Goal: Task Accomplishment & Management: Complete application form

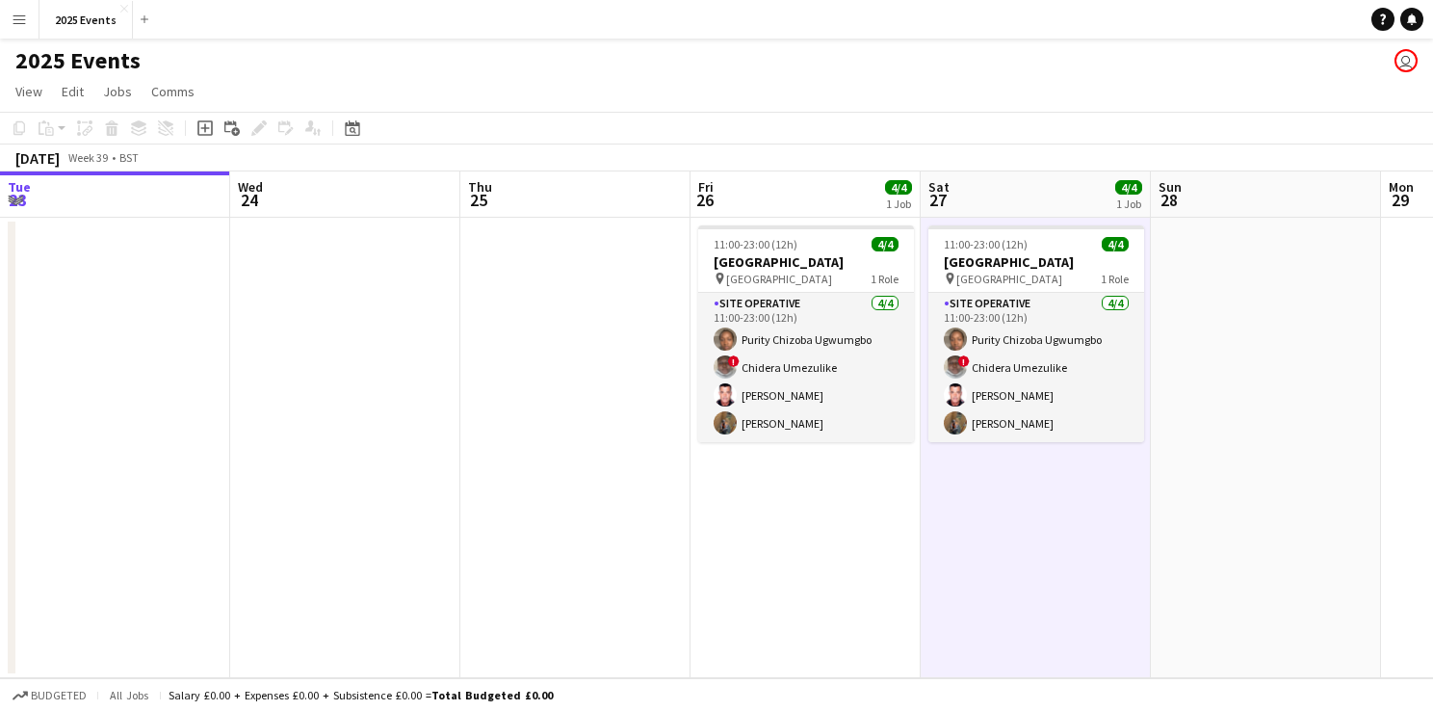
scroll to position [0, 395]
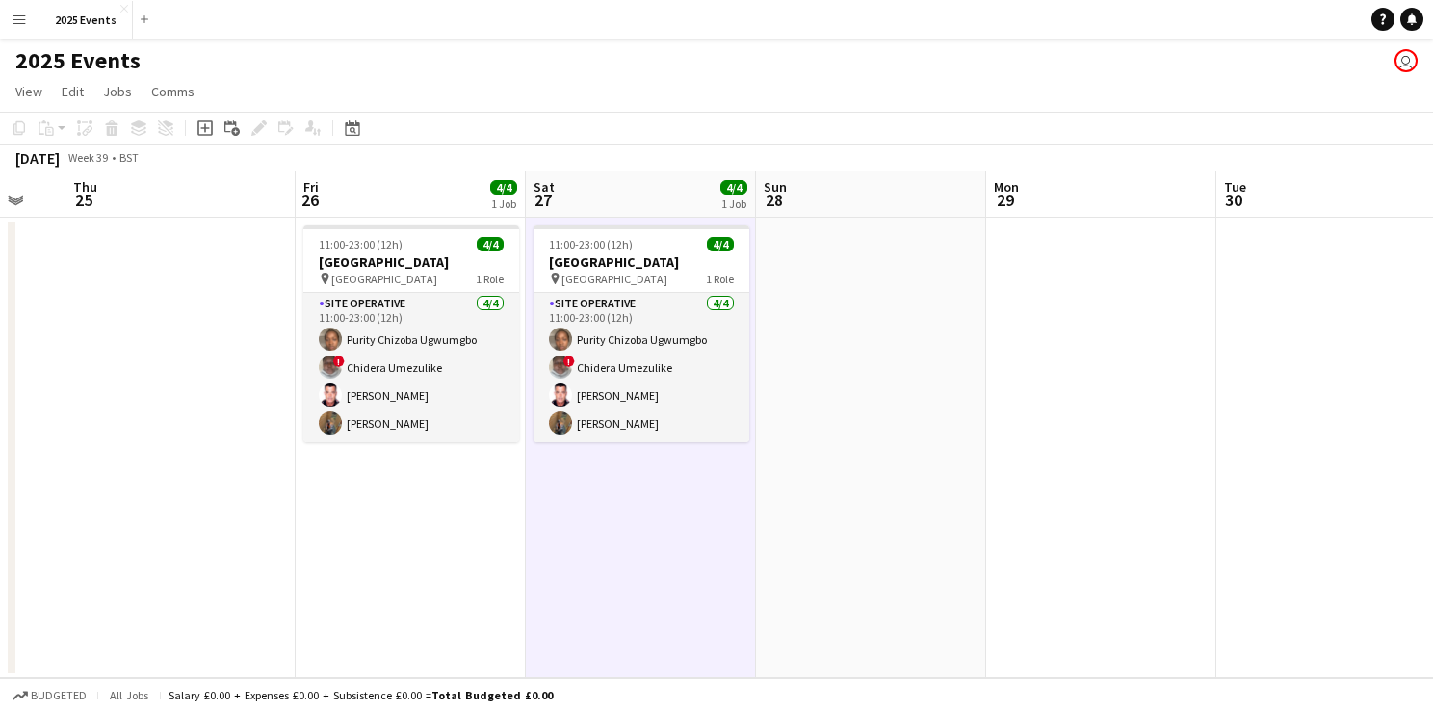
click at [725, 618] on app-date-cell "11:00-23:00 (12h) 4/4 [GEOGRAPHIC_DATA] pin [GEOGRAPHIC_DATA] 1 Role Site Opera…" at bounding box center [641, 448] width 230 height 460
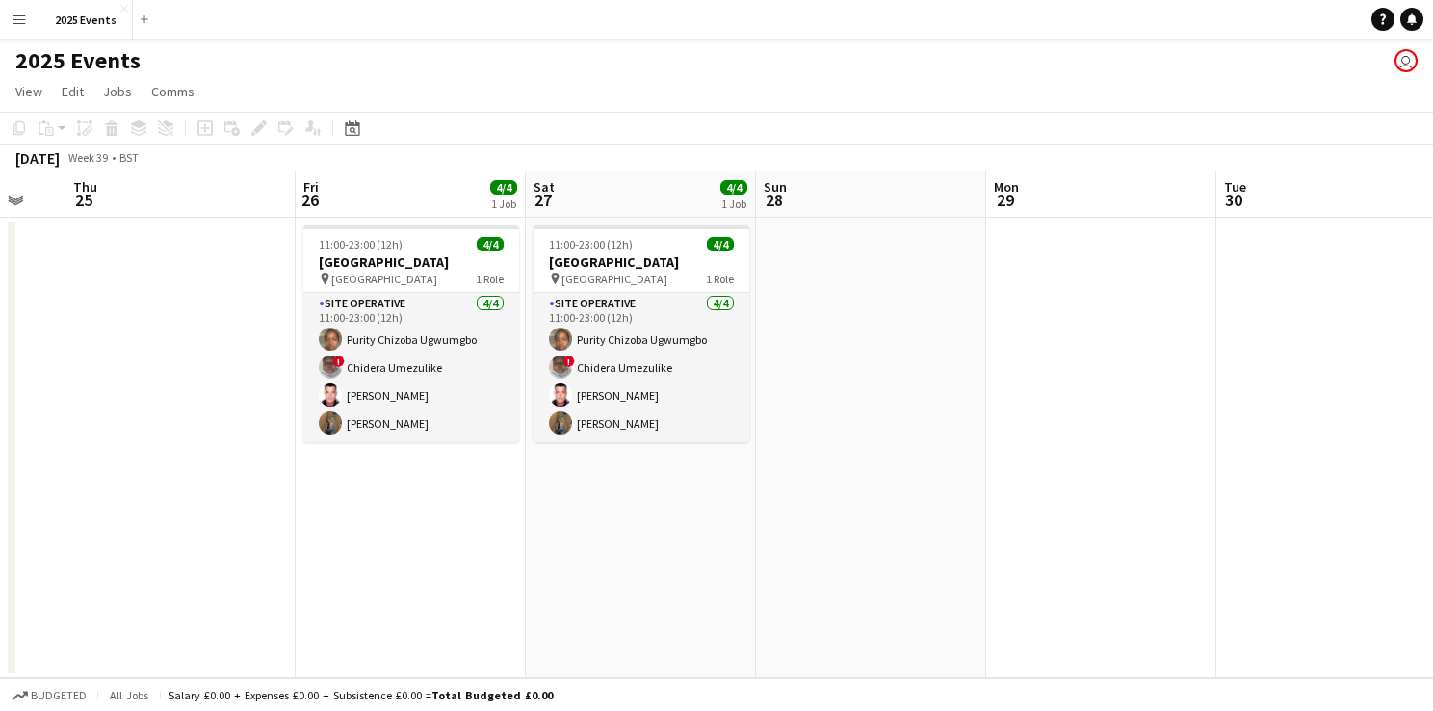
click at [636, 611] on app-date-cell "11:00-23:00 (12h) 4/4 Stanmer Park pin Stanmer Park 1 Role Site Operative 4/4 1…" at bounding box center [641, 448] width 230 height 460
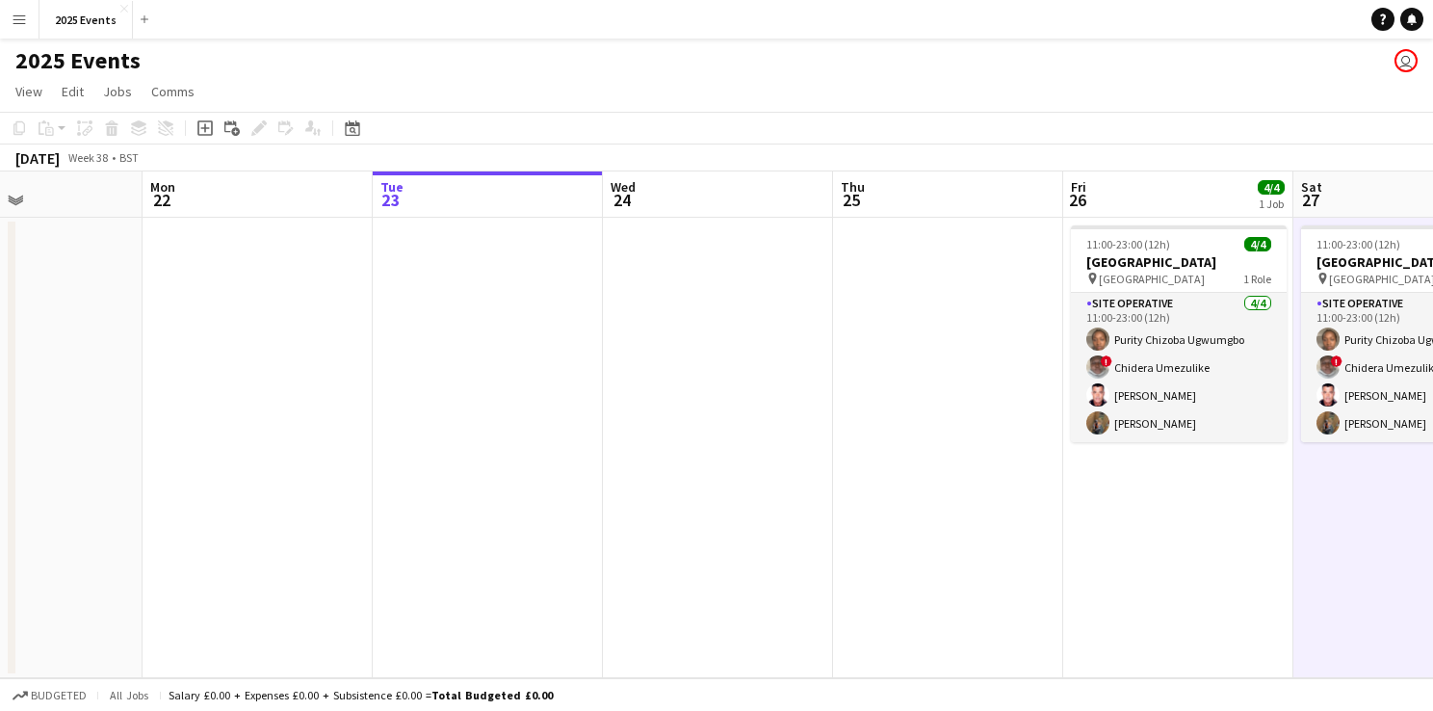
drag, startPoint x: 528, startPoint y: 506, endPoint x: 1296, endPoint y: 506, distance: 767.7
click at [1296, 506] on app-calendar-viewport "Fri 19 Sat 20 1/1 1 Job Sun 21 Mon 22 Tue 23 Wed 24 Thu 25 Fri 26 4/4 1 Job Sat…" at bounding box center [716, 424] width 1433 height 507
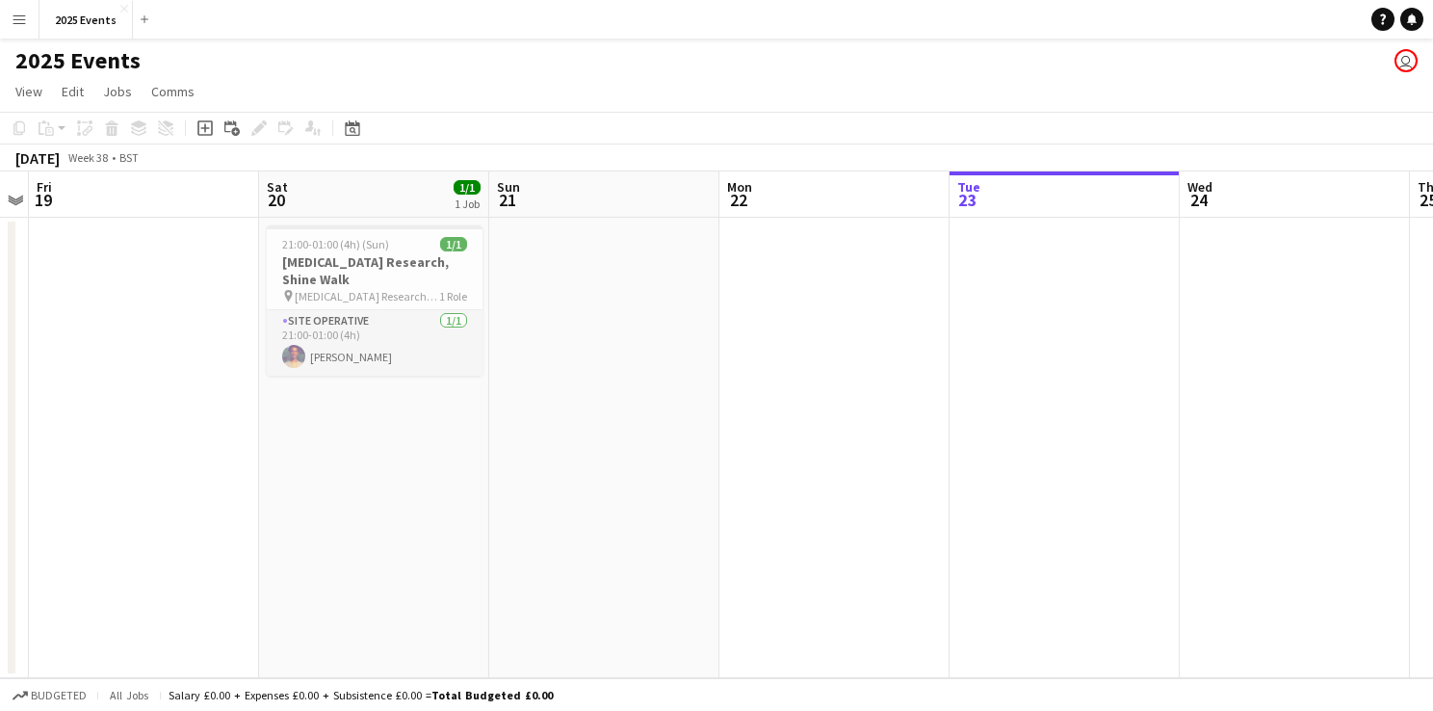
drag, startPoint x: 737, startPoint y: 493, endPoint x: 1015, endPoint y: 499, distance: 278.4
click at [1313, 491] on app-calendar-viewport "Wed 17 Thu 18 Fri 19 Sat 20 1/1 1 Job Sun 21 Mon 22 Tue 23 Wed 24 Thu 25 Fri 26…" at bounding box center [716, 424] width 1433 height 507
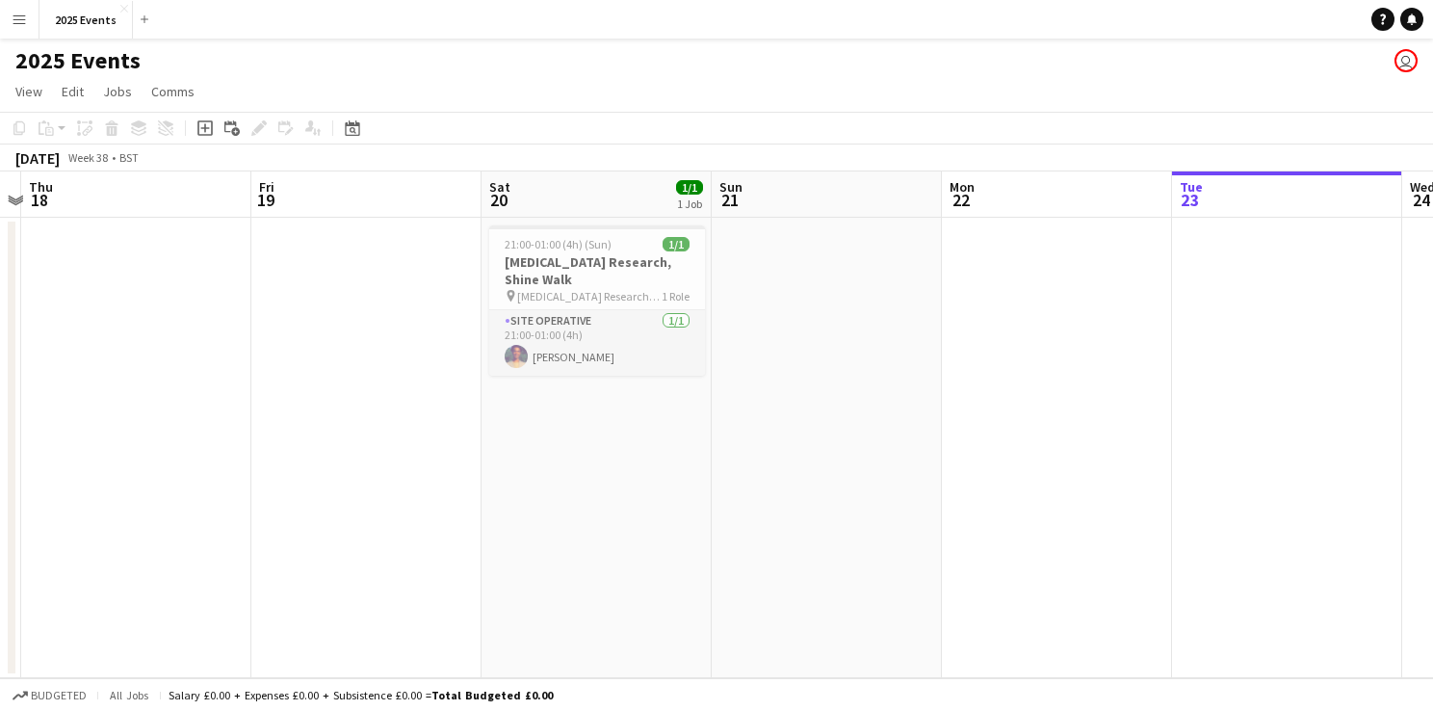
scroll to position [0, 506]
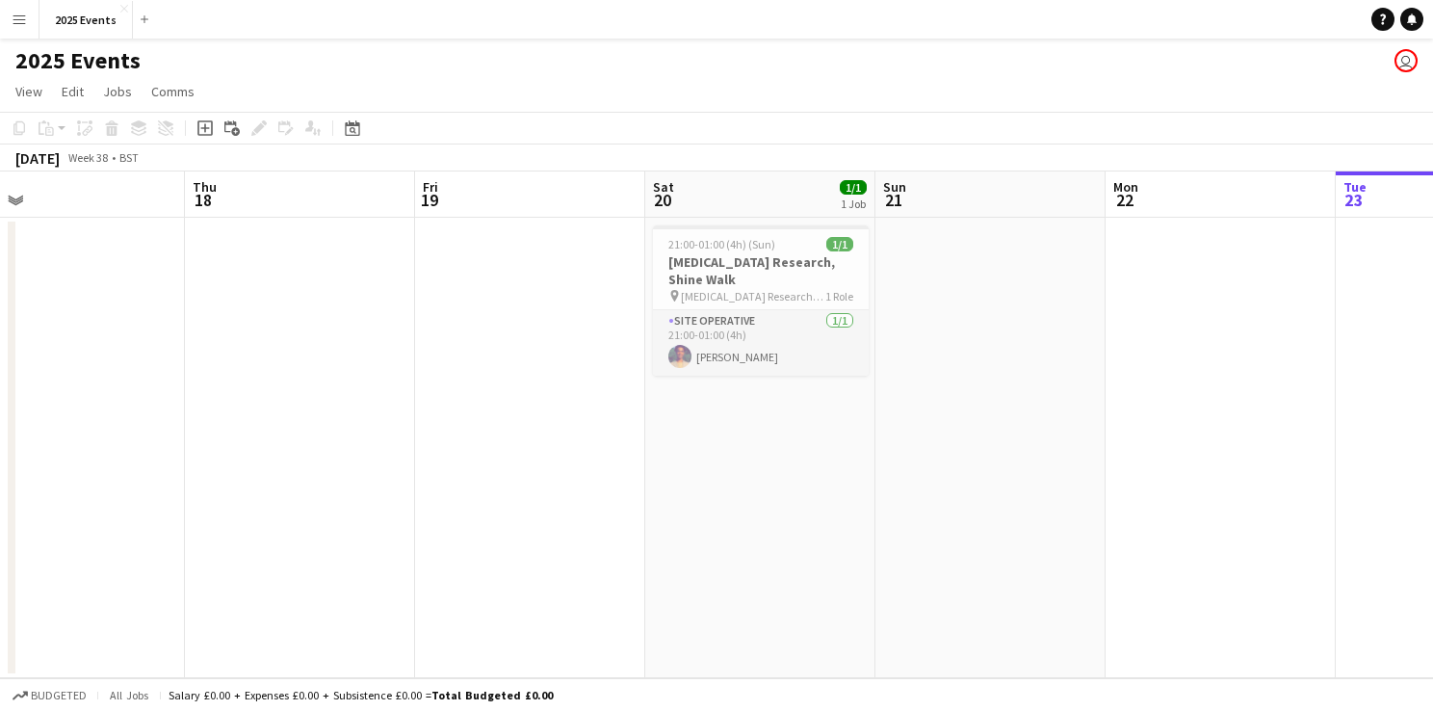
drag, startPoint x: 654, startPoint y: 499, endPoint x: 1036, endPoint y: 497, distance: 382.4
click at [1036, 497] on app-calendar-viewport "Mon 15 Tue 16 Wed 17 Thu 18 Fri 19 Sat 20 1/1 1 Job Sun 21 Mon 22 Tue 23 Wed 24…" at bounding box center [716, 424] width 1433 height 507
click at [799, 564] on app-date-cell "21:00-01:00 (4h) (Sun) 1/1 Cancer Research, Shine Walk pin Cancer Research, Shi…" at bounding box center [760, 448] width 230 height 460
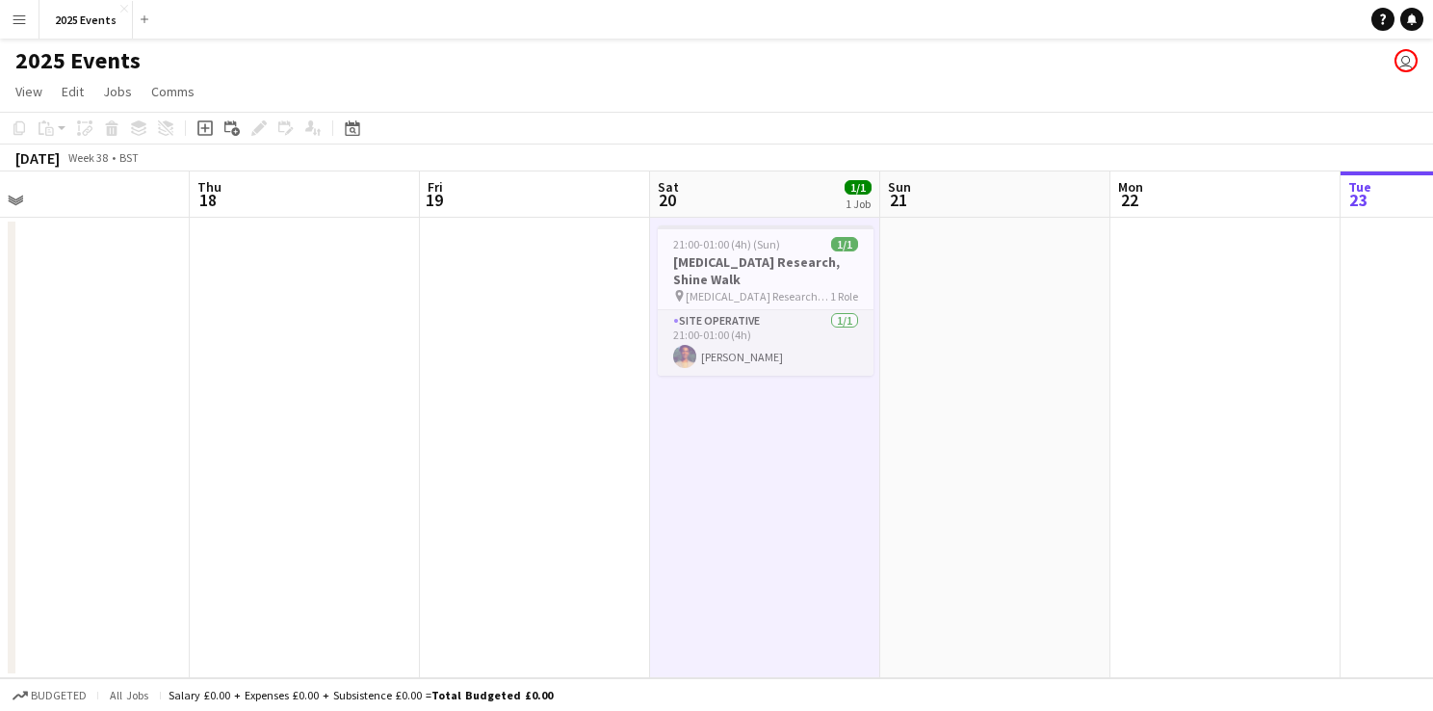
click at [496, 405] on app-date-cell at bounding box center [535, 448] width 230 height 460
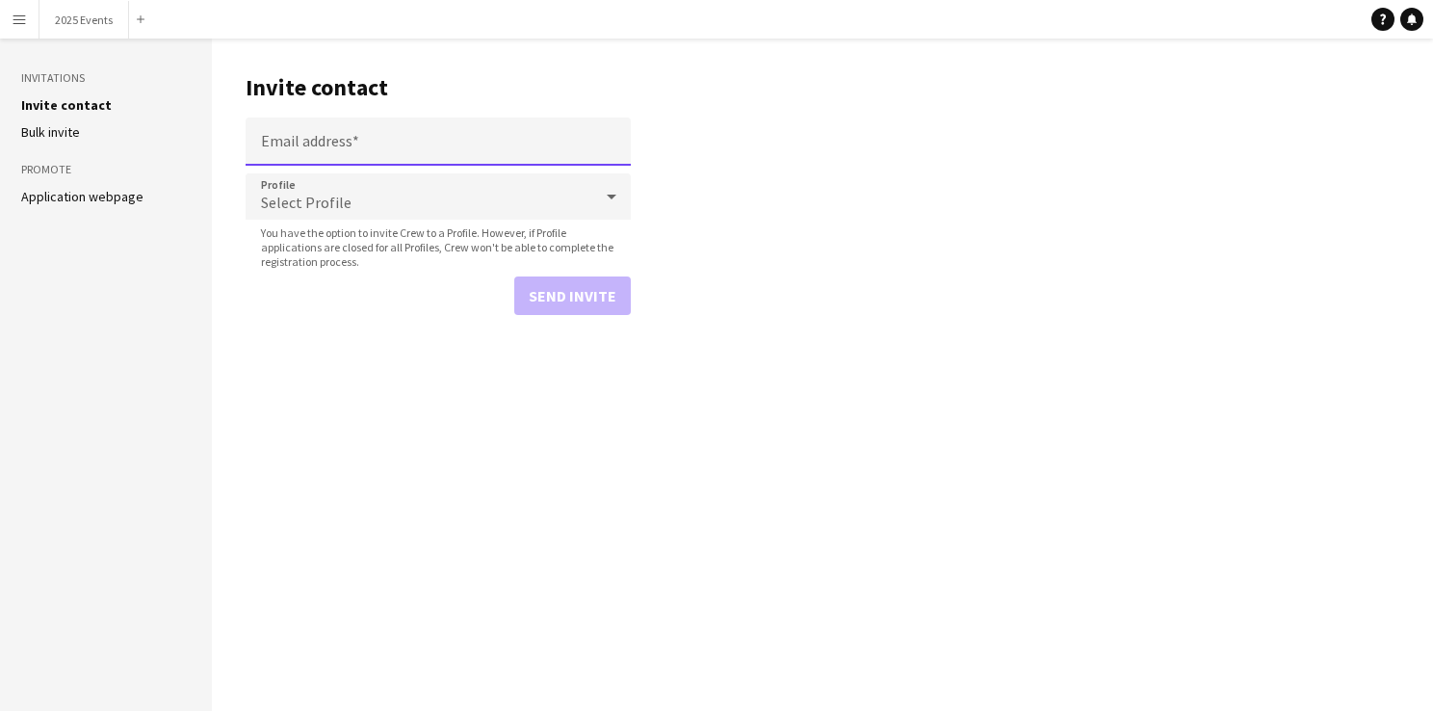
click at [339, 149] on input "Email address" at bounding box center [438, 142] width 385 height 48
paste input "**********"
type input "**********"
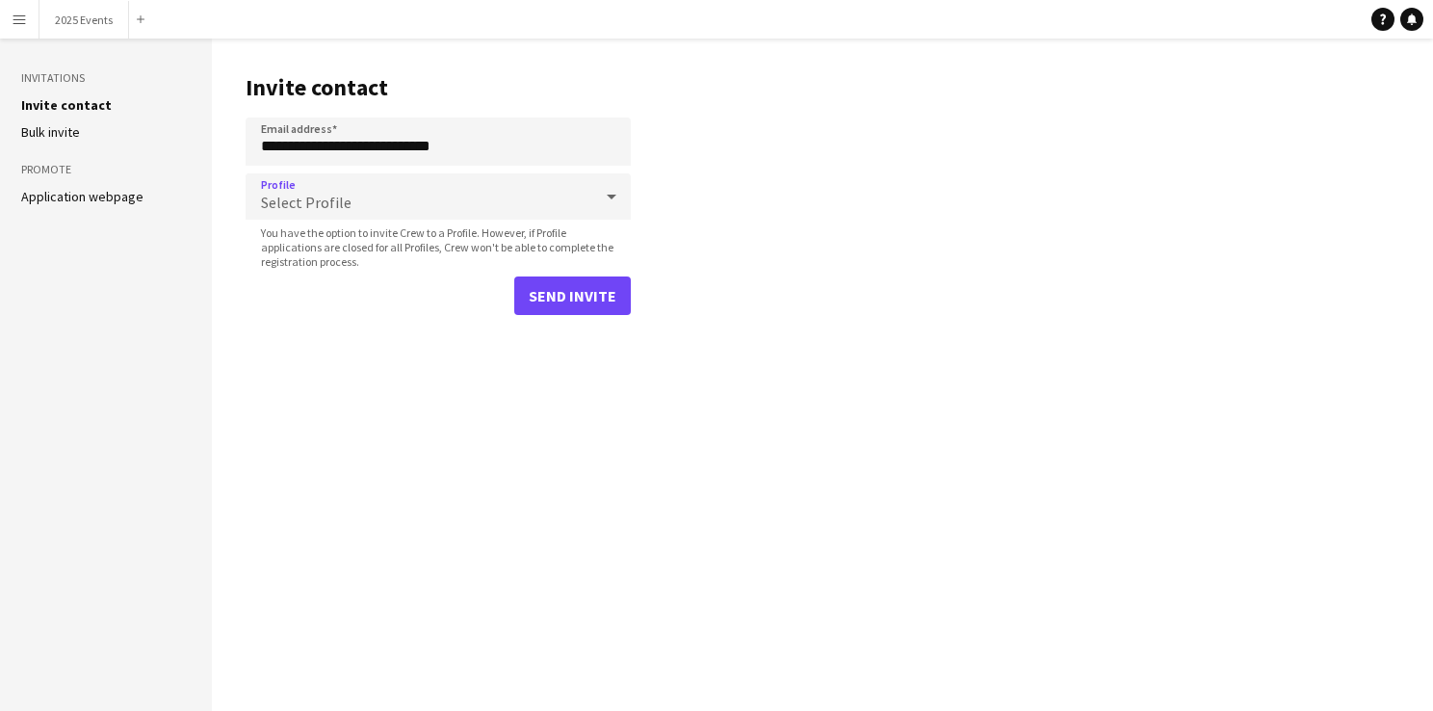
click at [360, 186] on div "Select Profile" at bounding box center [419, 196] width 347 height 46
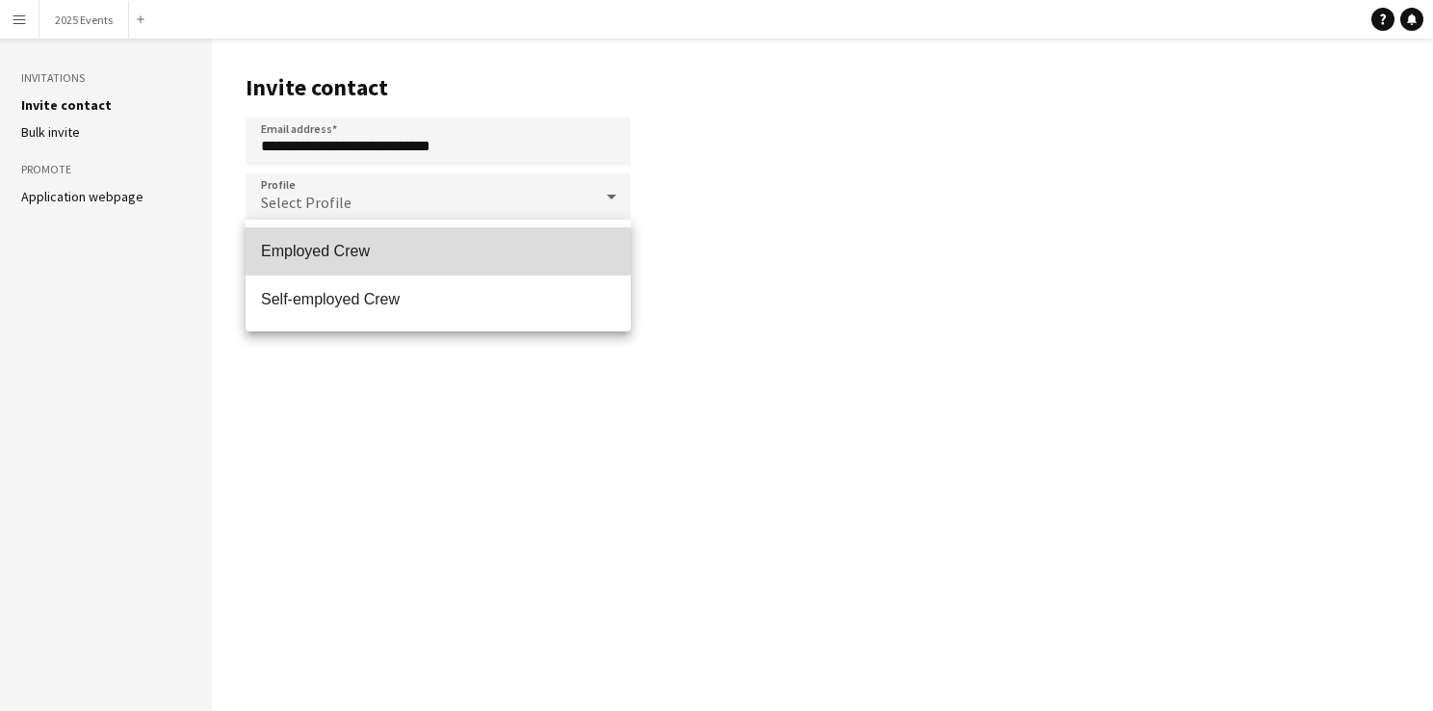
click at [383, 262] on mat-option "Employed Crew" at bounding box center [438, 251] width 385 height 48
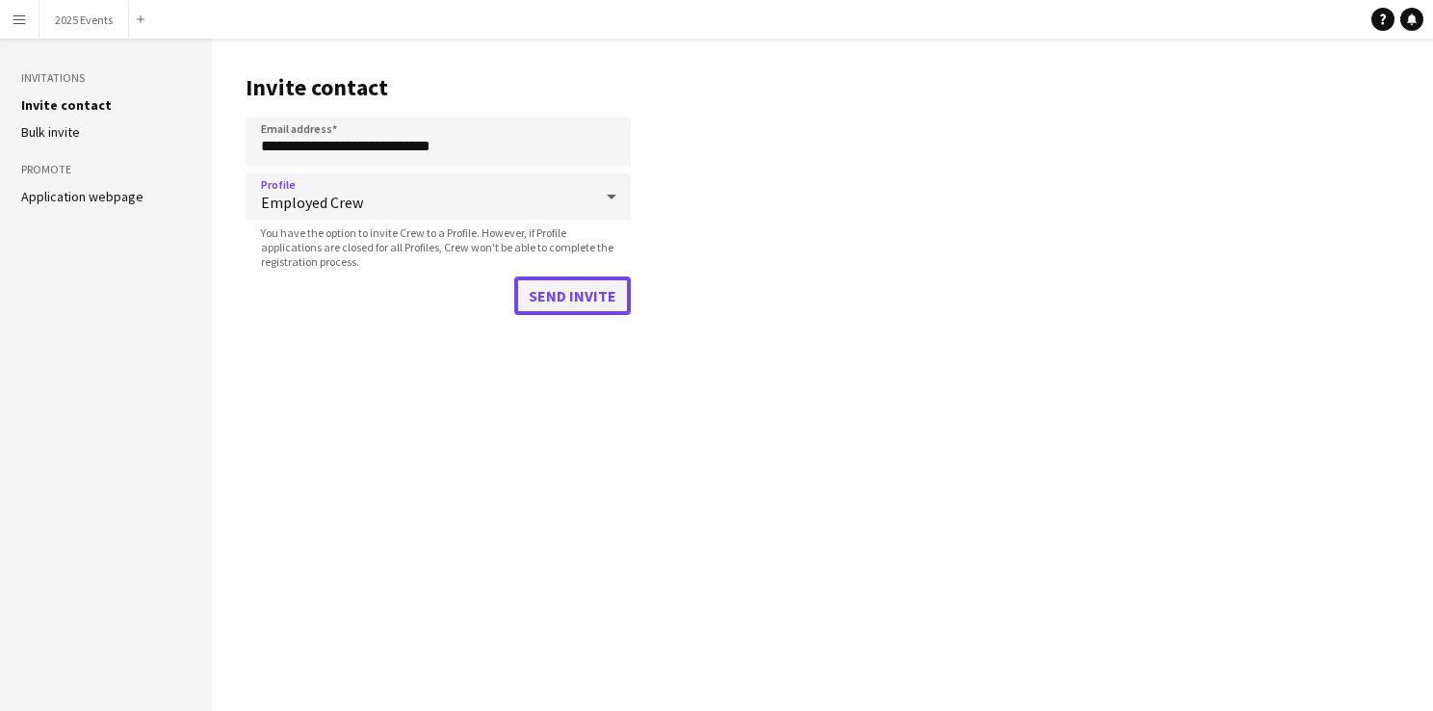
click at [582, 301] on button "Send invite" at bounding box center [572, 295] width 117 height 39
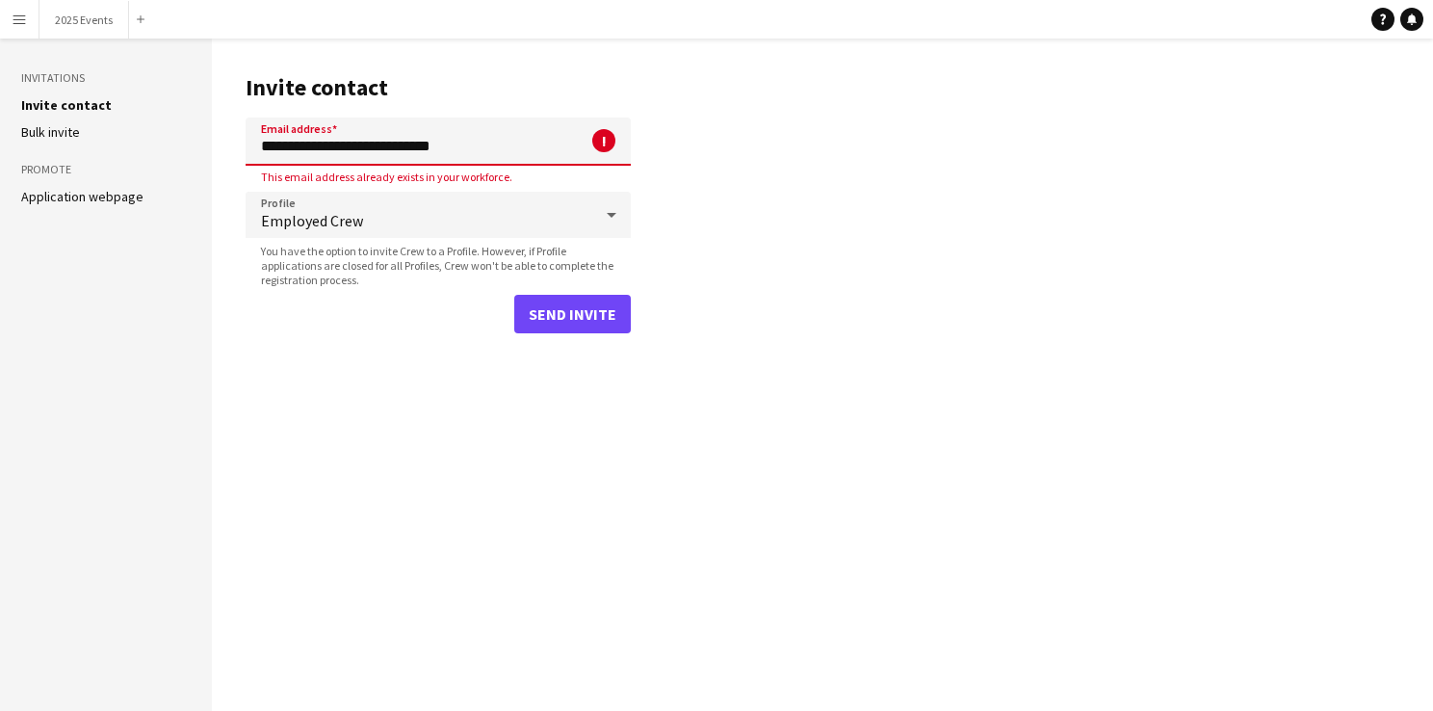
click at [504, 148] on input "**********" at bounding box center [438, 142] width 385 height 48
click at [20, 2] on button "Menu" at bounding box center [19, 19] width 39 height 39
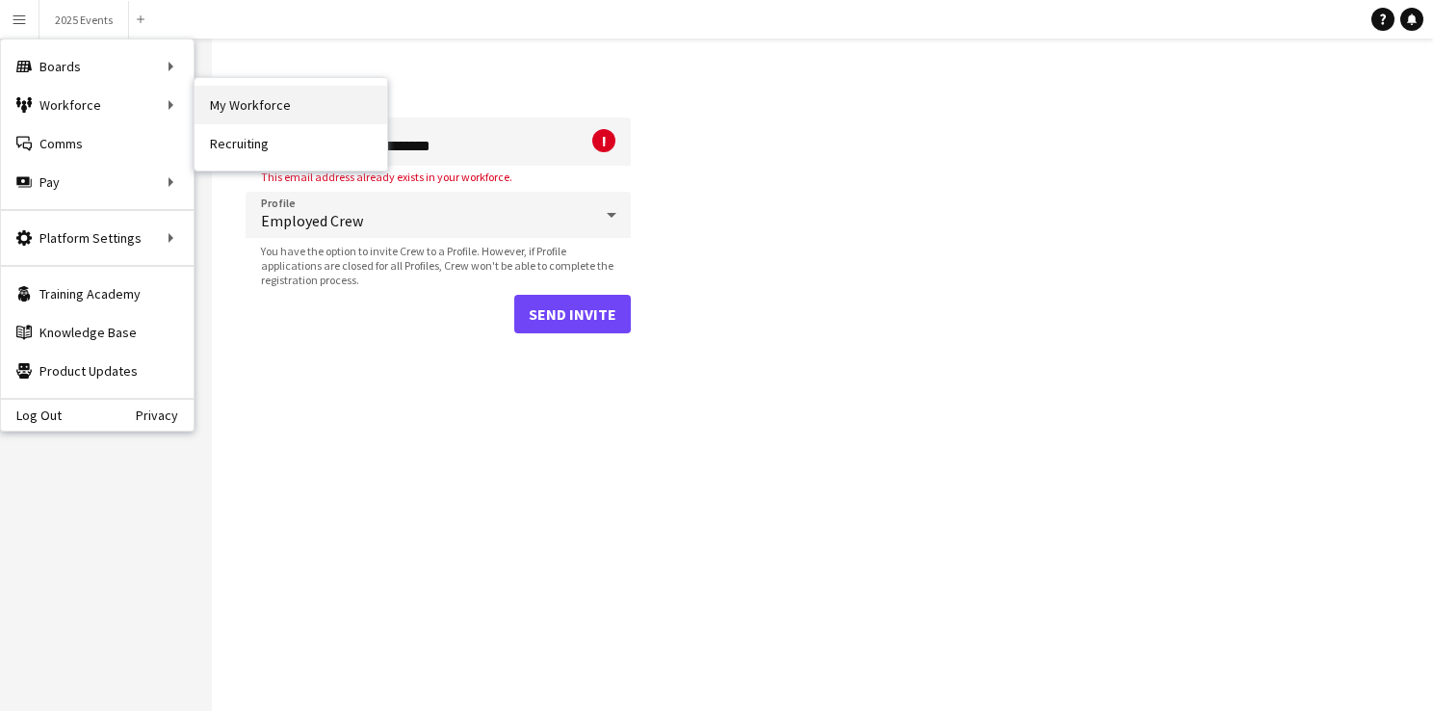
click at [227, 99] on link "My Workforce" at bounding box center [291, 105] width 193 height 39
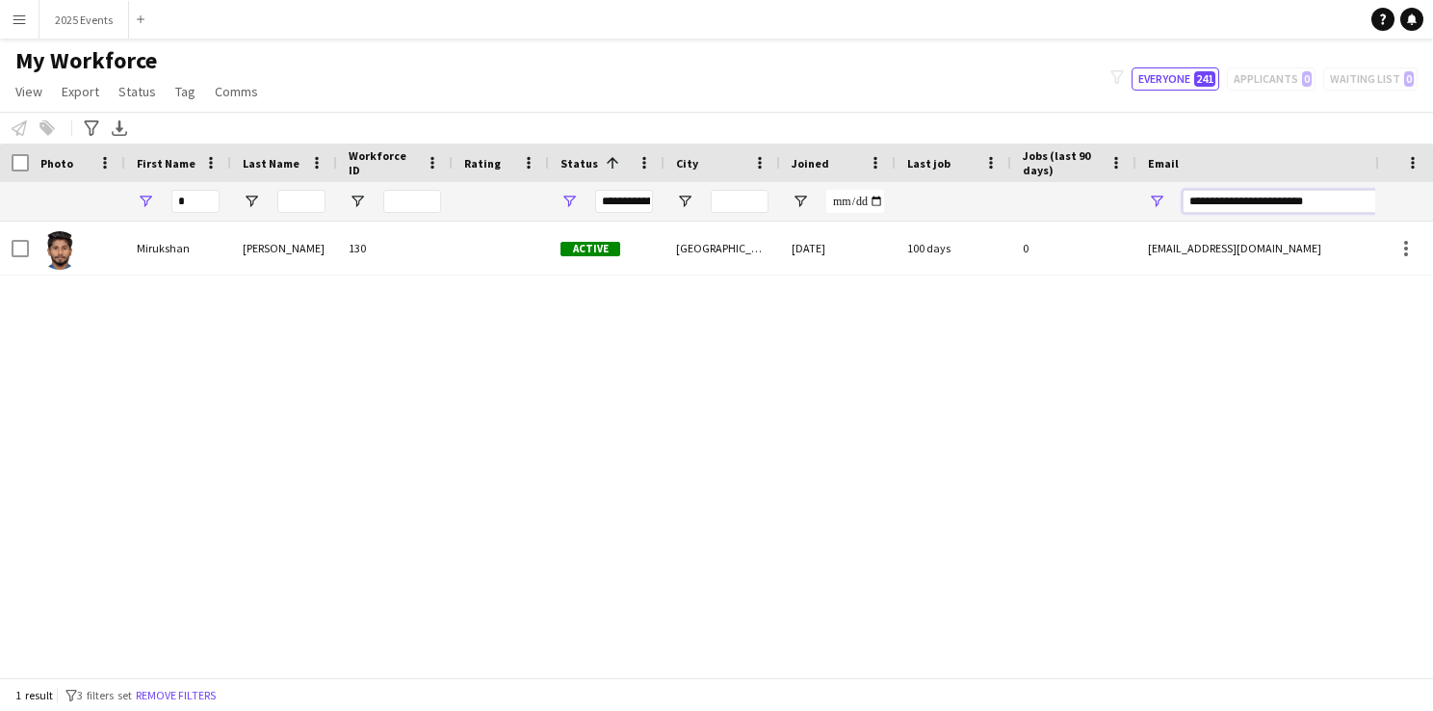
drag, startPoint x: 1347, startPoint y: 201, endPoint x: 1081, endPoint y: 215, distance: 266.2
click at [1083, 215] on div "*" at bounding box center [1044, 201] width 2088 height 39
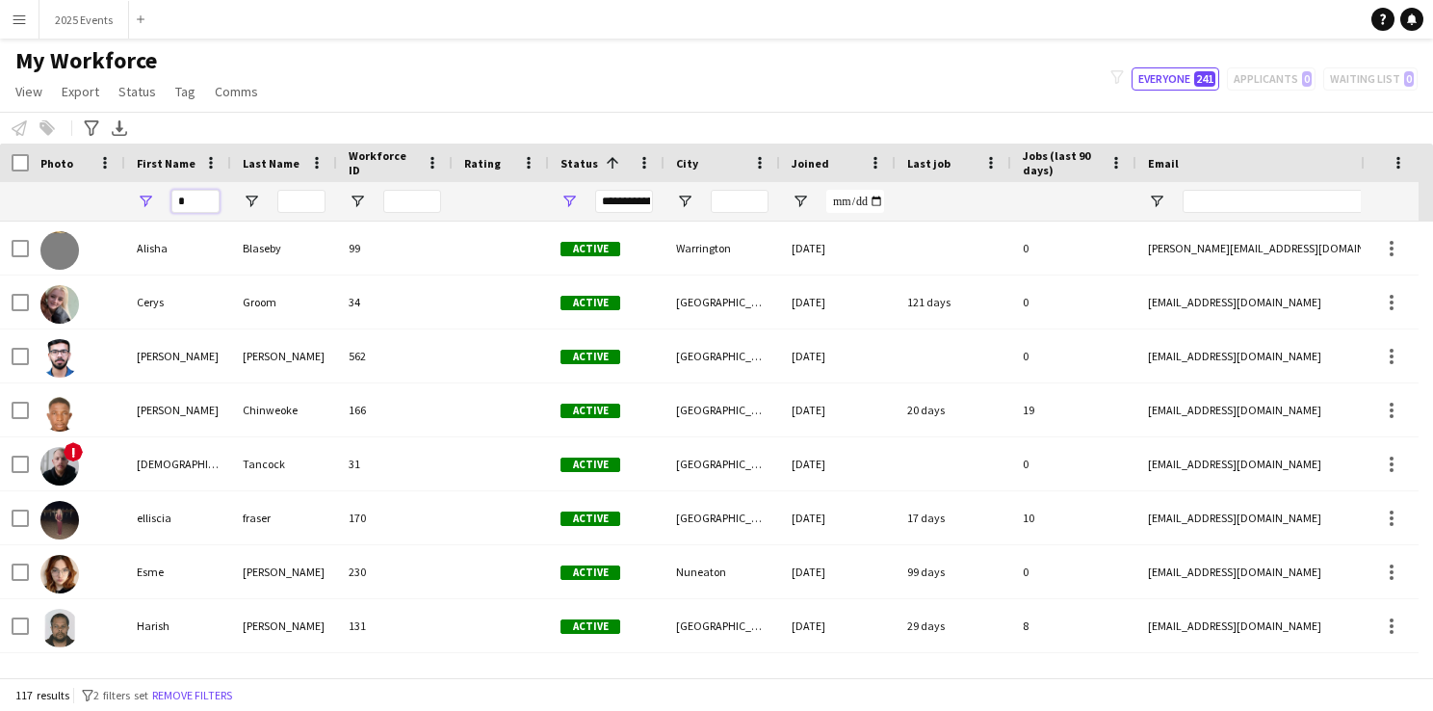
click at [202, 194] on input "*" at bounding box center [195, 201] width 48 height 23
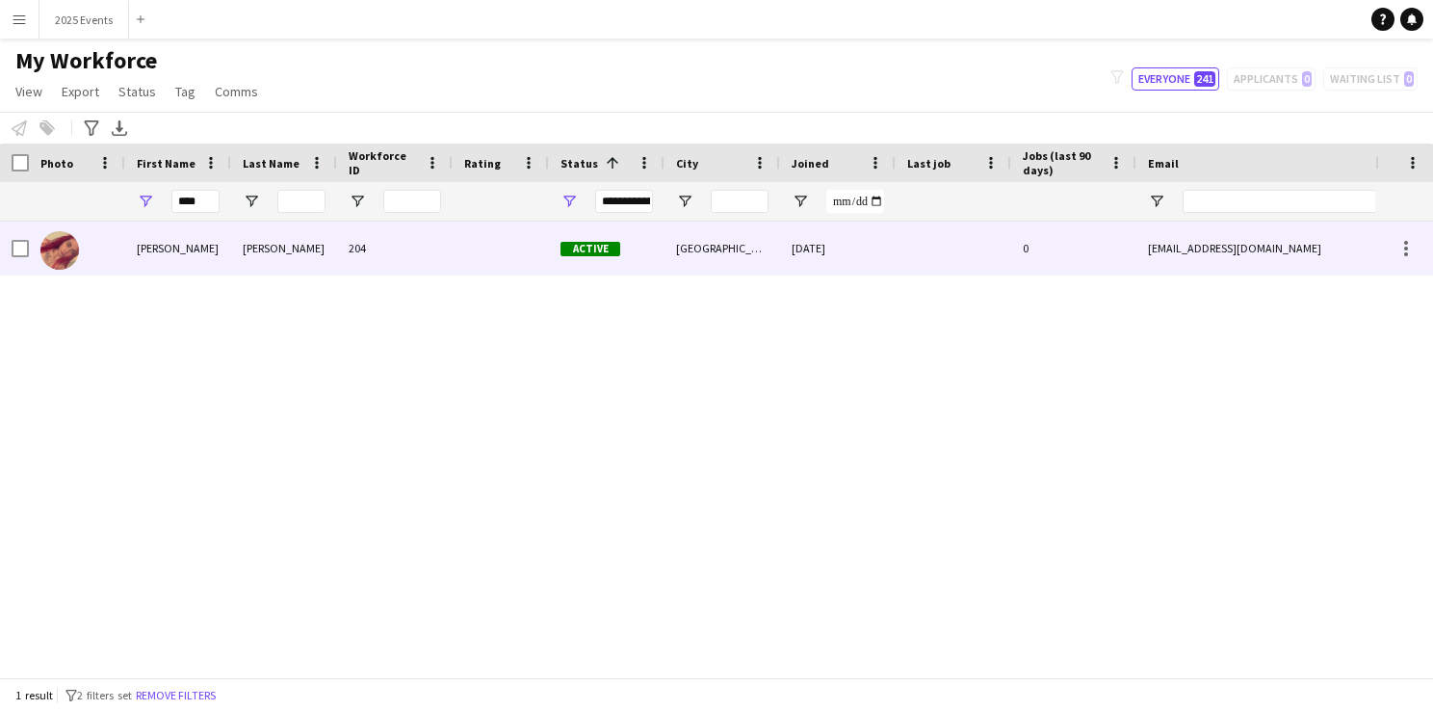
click at [190, 249] on div "[PERSON_NAME]" at bounding box center [178, 248] width 106 height 53
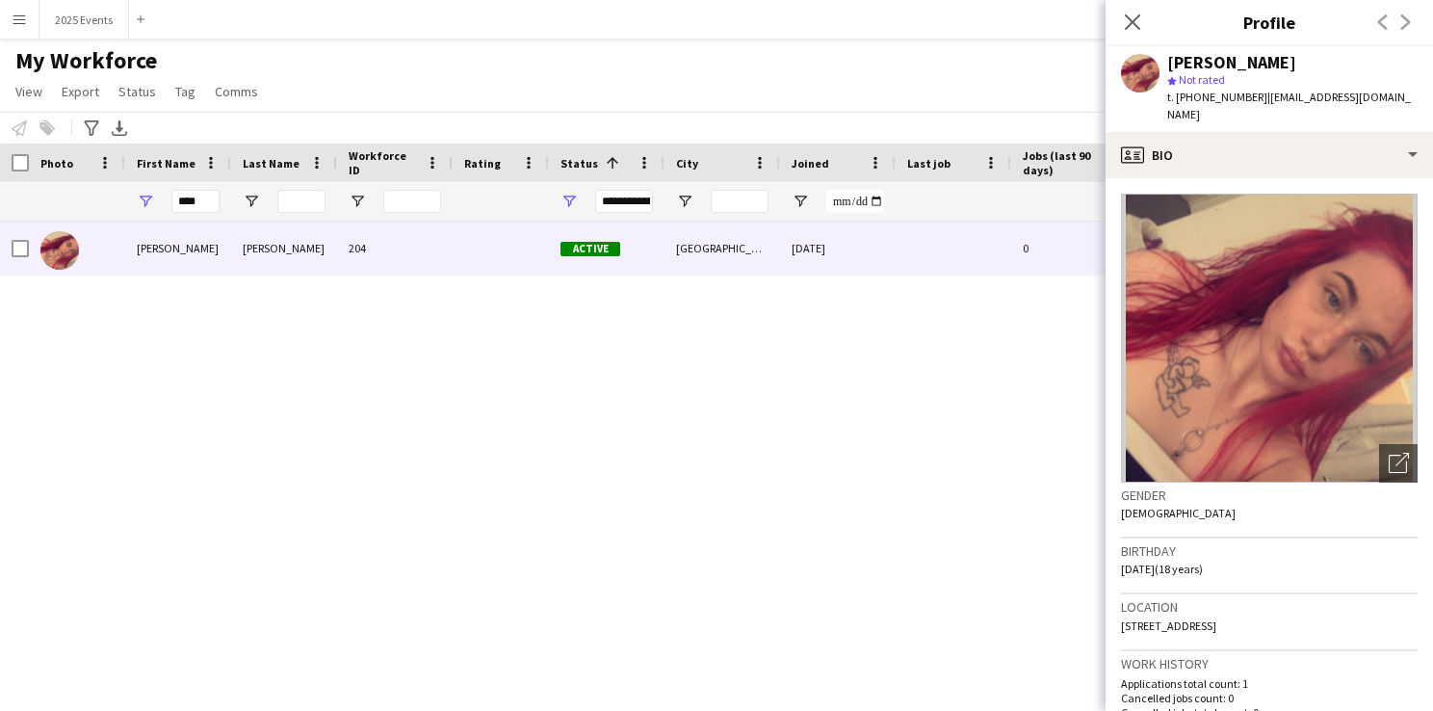
click at [1124, 37] on div "Close pop-in" at bounding box center [1133, 22] width 54 height 44
click at [1129, 31] on icon "Close pop-in" at bounding box center [1132, 22] width 18 height 18
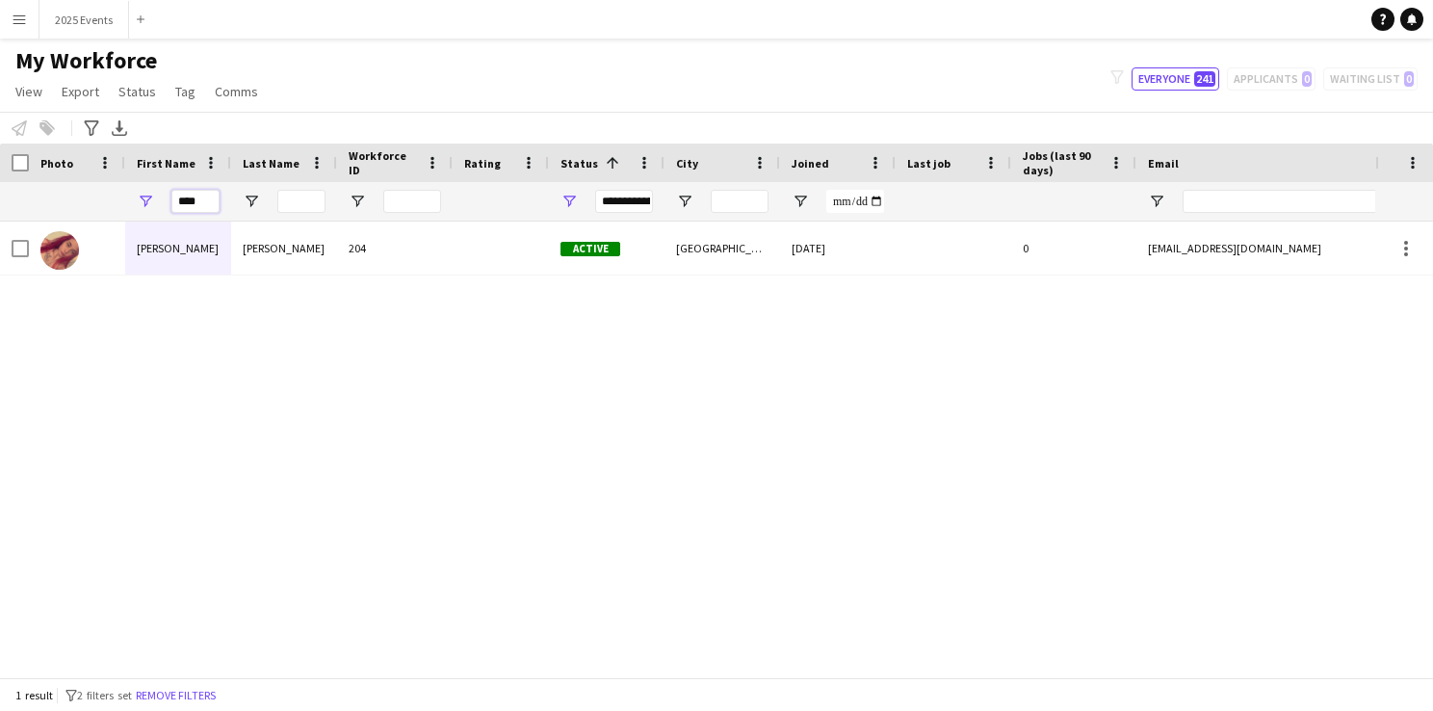
drag, startPoint x: 214, startPoint y: 202, endPoint x: -4, endPoint y: 225, distance: 218.9
click at [0, 225] on html "Menu Boards Boards Boards All jobs Status Workforce Workforce My Workforce Recr…" at bounding box center [716, 355] width 1433 height 711
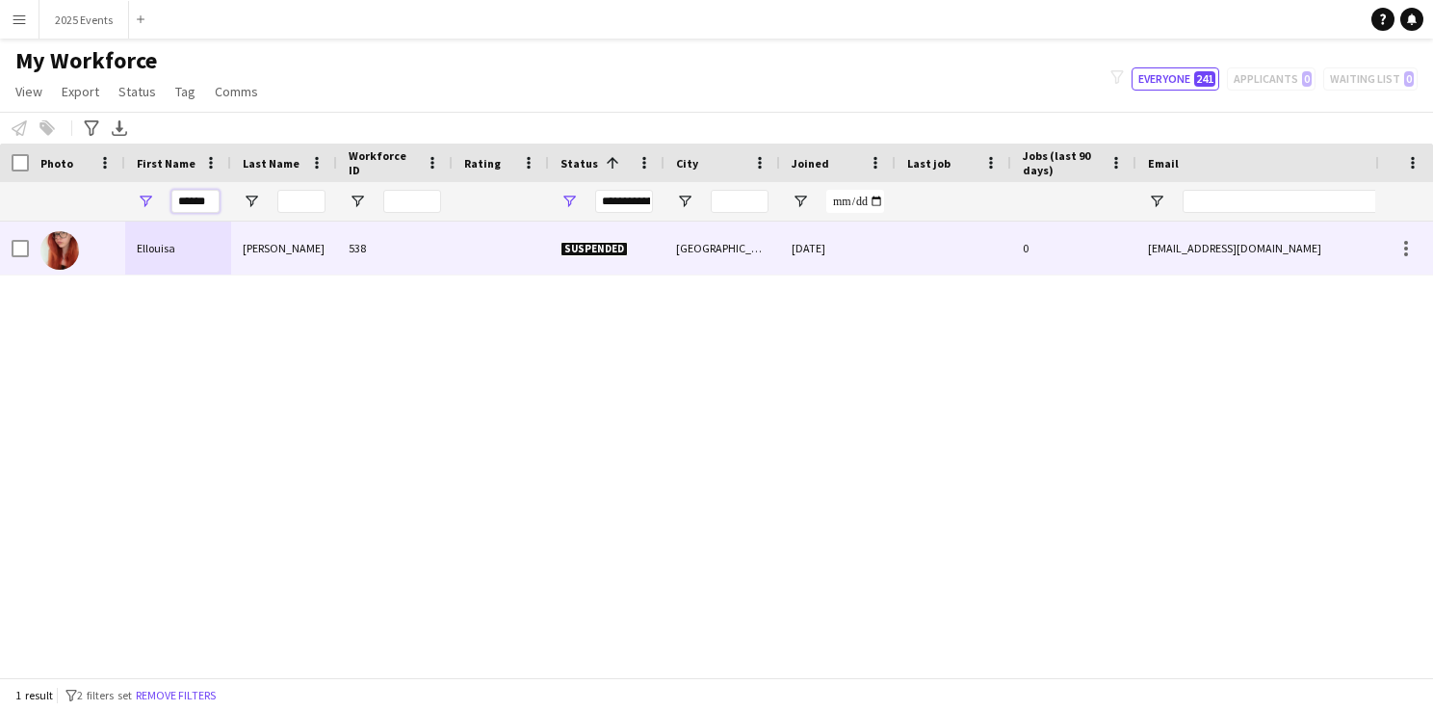
type input "******"
click at [56, 249] on img at bounding box center [59, 250] width 39 height 39
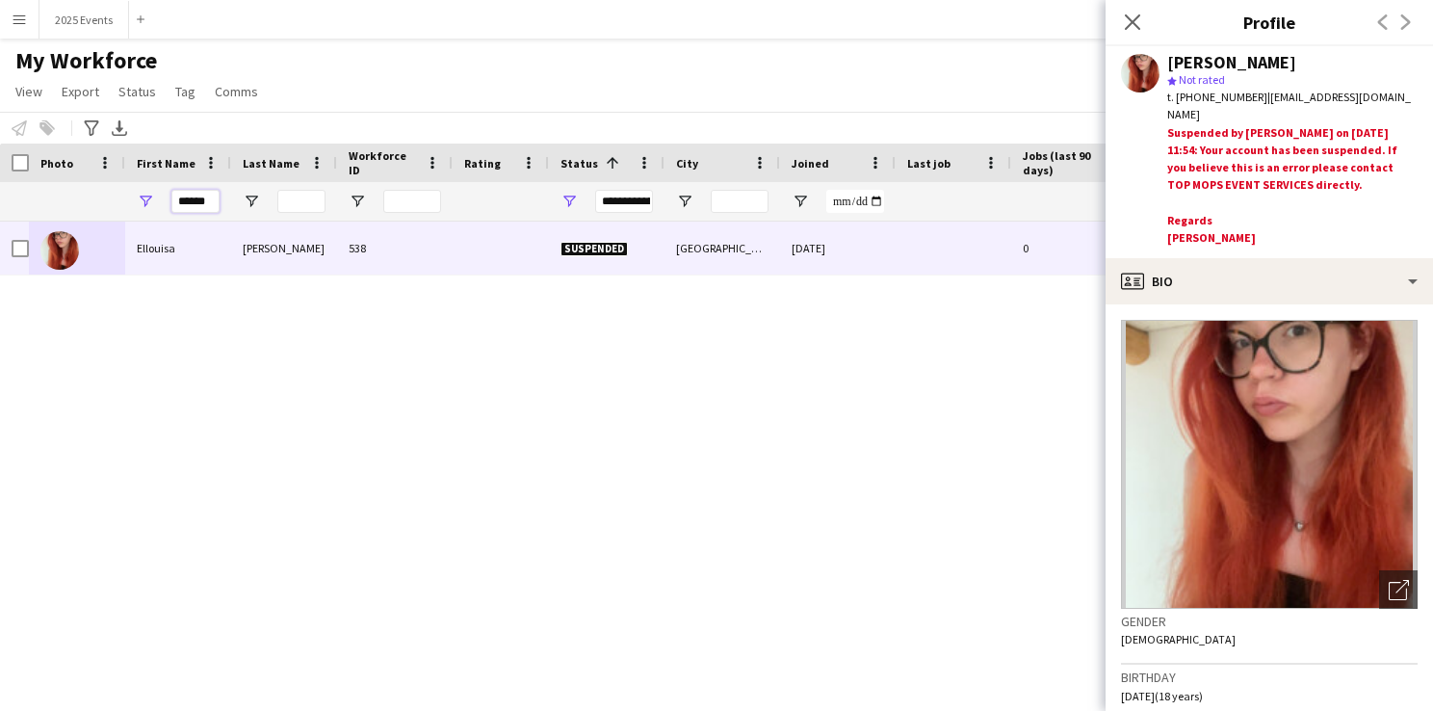
drag, startPoint x: 213, startPoint y: 206, endPoint x: 96, endPoint y: 209, distance: 116.6
click at [96, 209] on div "******" at bounding box center [1044, 201] width 2088 height 39
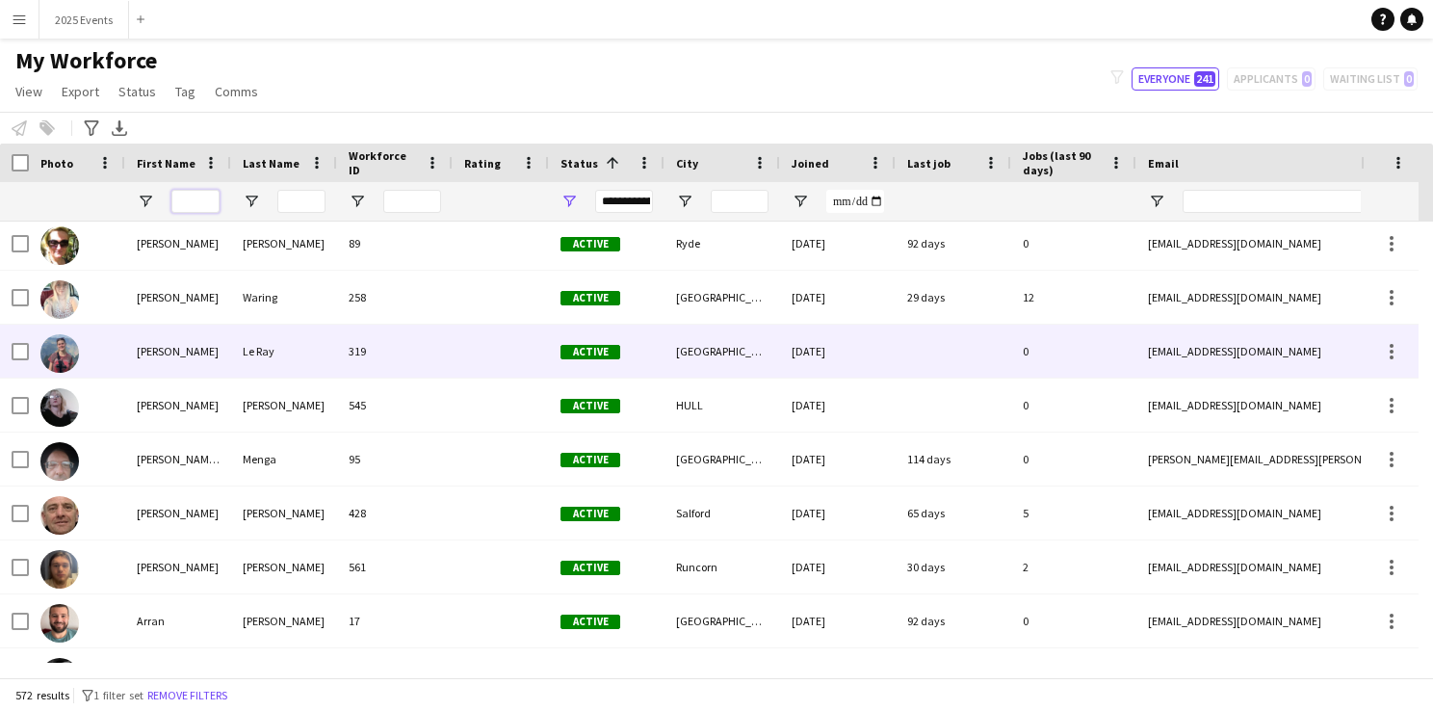
scroll to position [385, 0]
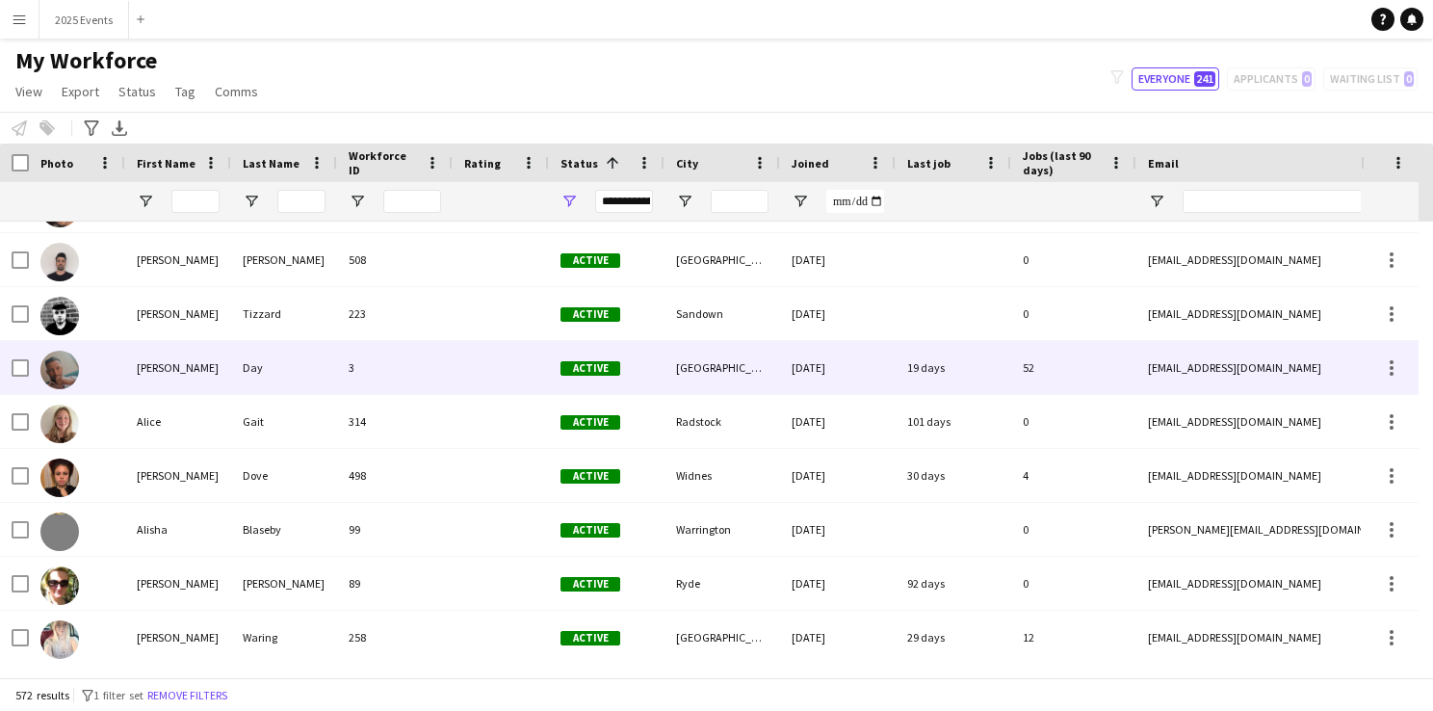
click at [57, 368] on img at bounding box center [59, 370] width 39 height 39
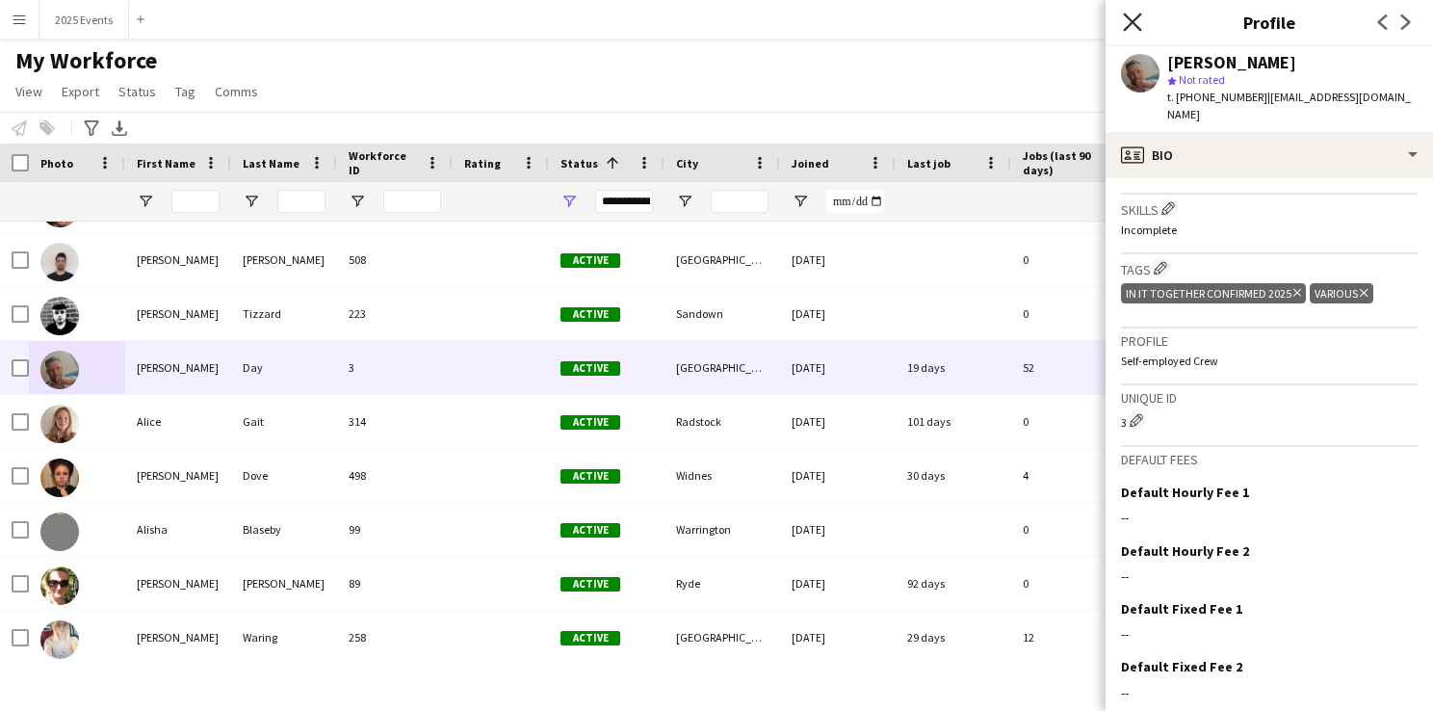
click at [1129, 22] on icon "Close pop-in" at bounding box center [1132, 22] width 18 height 18
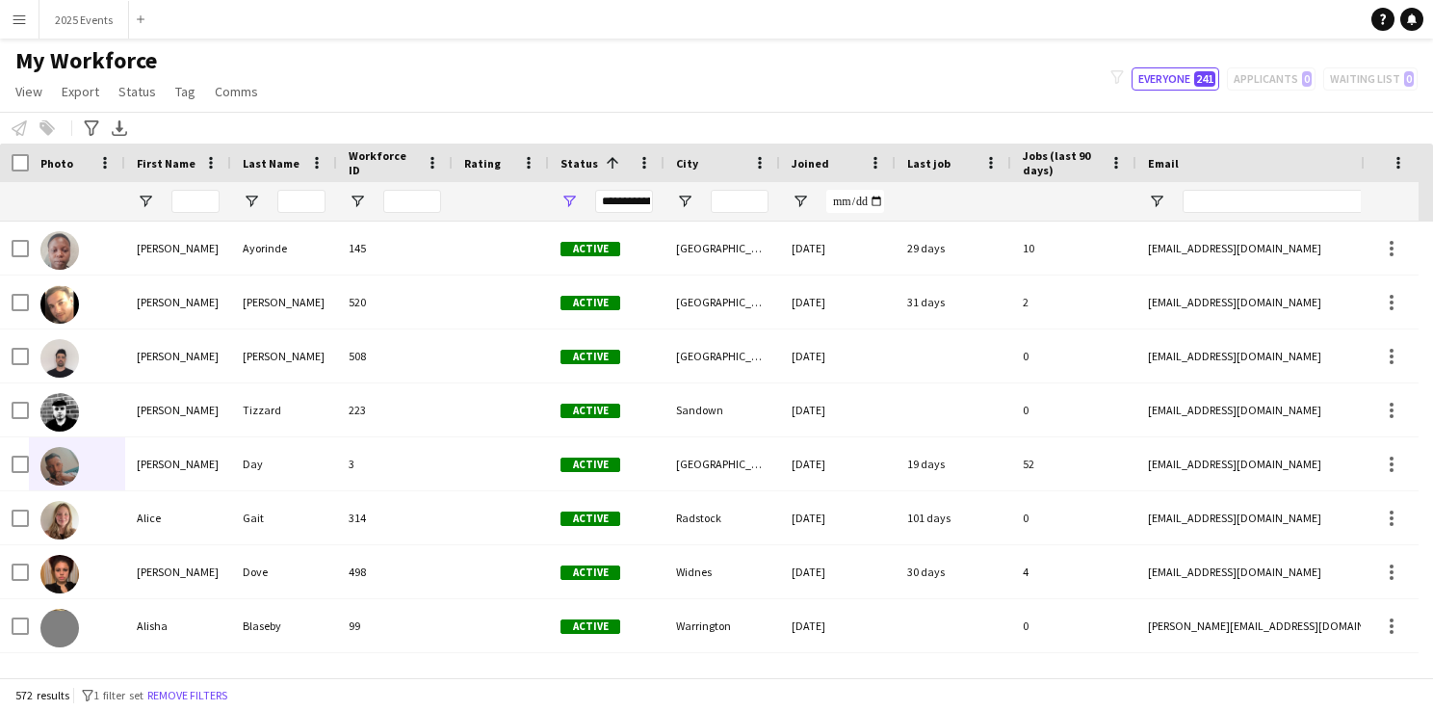
click at [391, 82] on div "My Workforce View Views Default view CF New view Update view Delete view Edit n…" at bounding box center [716, 79] width 1433 height 66
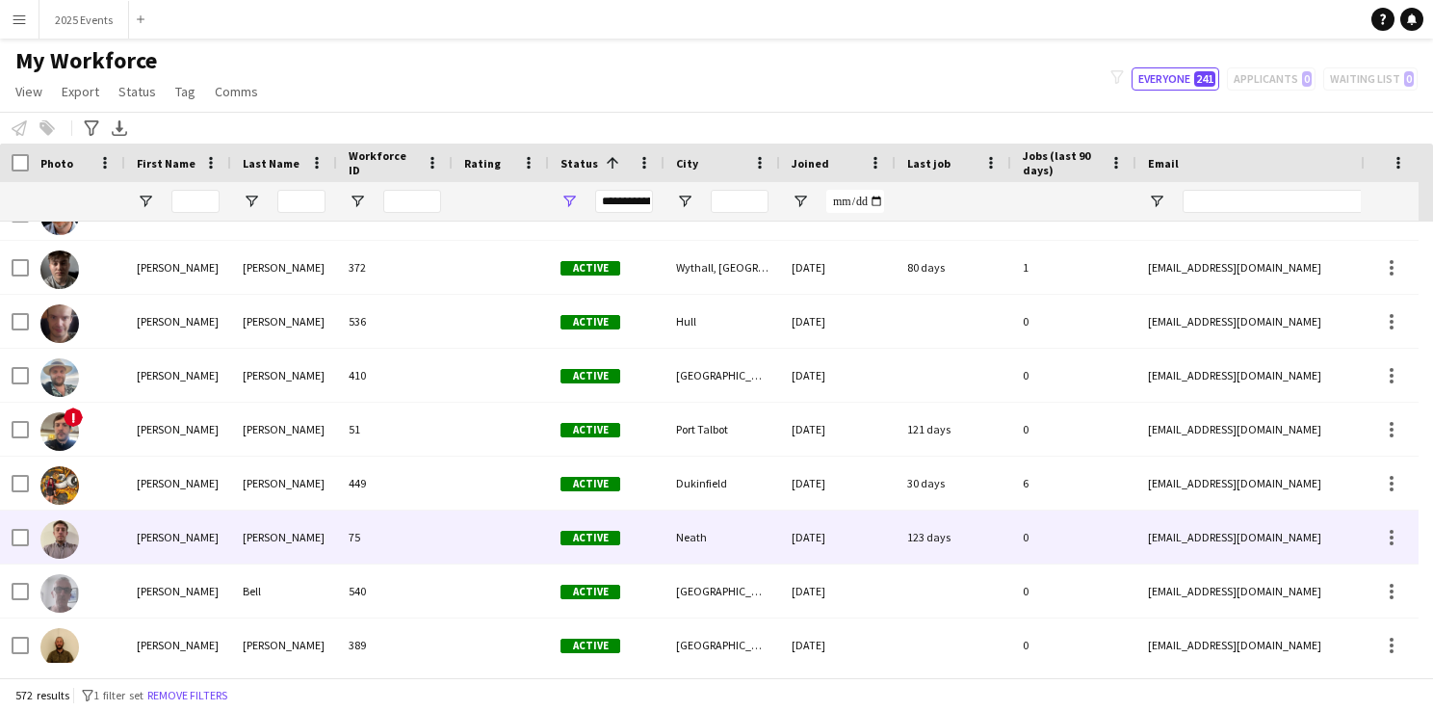
scroll to position [2594, 0]
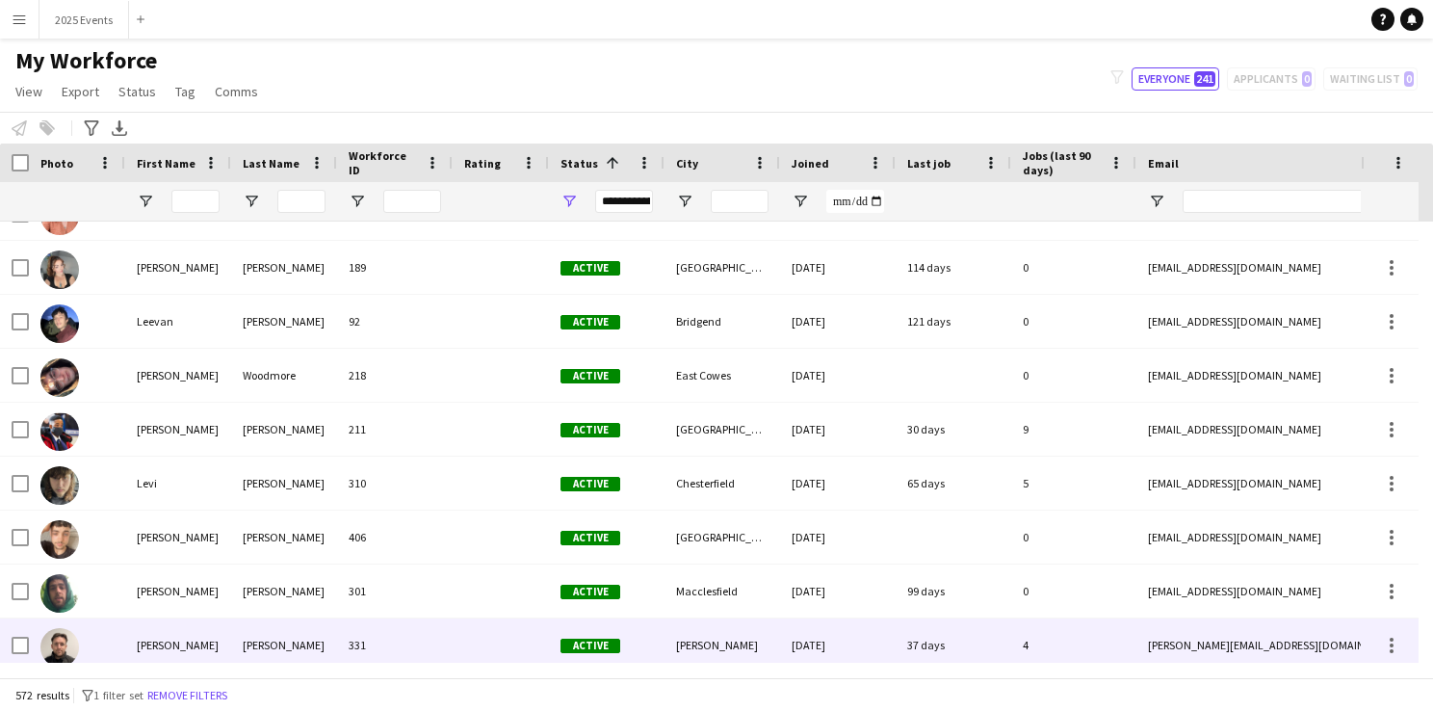
click at [53, 643] on img at bounding box center [59, 647] width 39 height 39
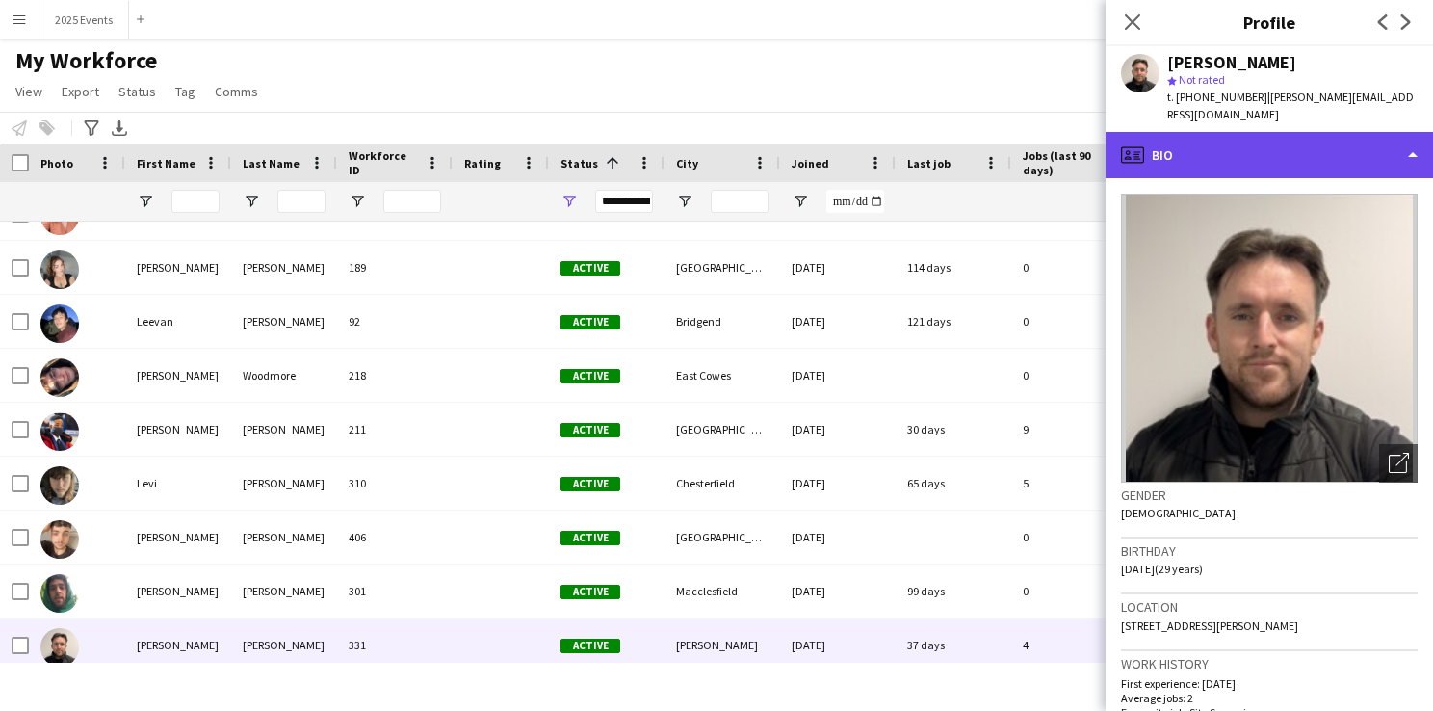
click at [1349, 149] on div "profile Bio" at bounding box center [1270, 155] width 328 height 46
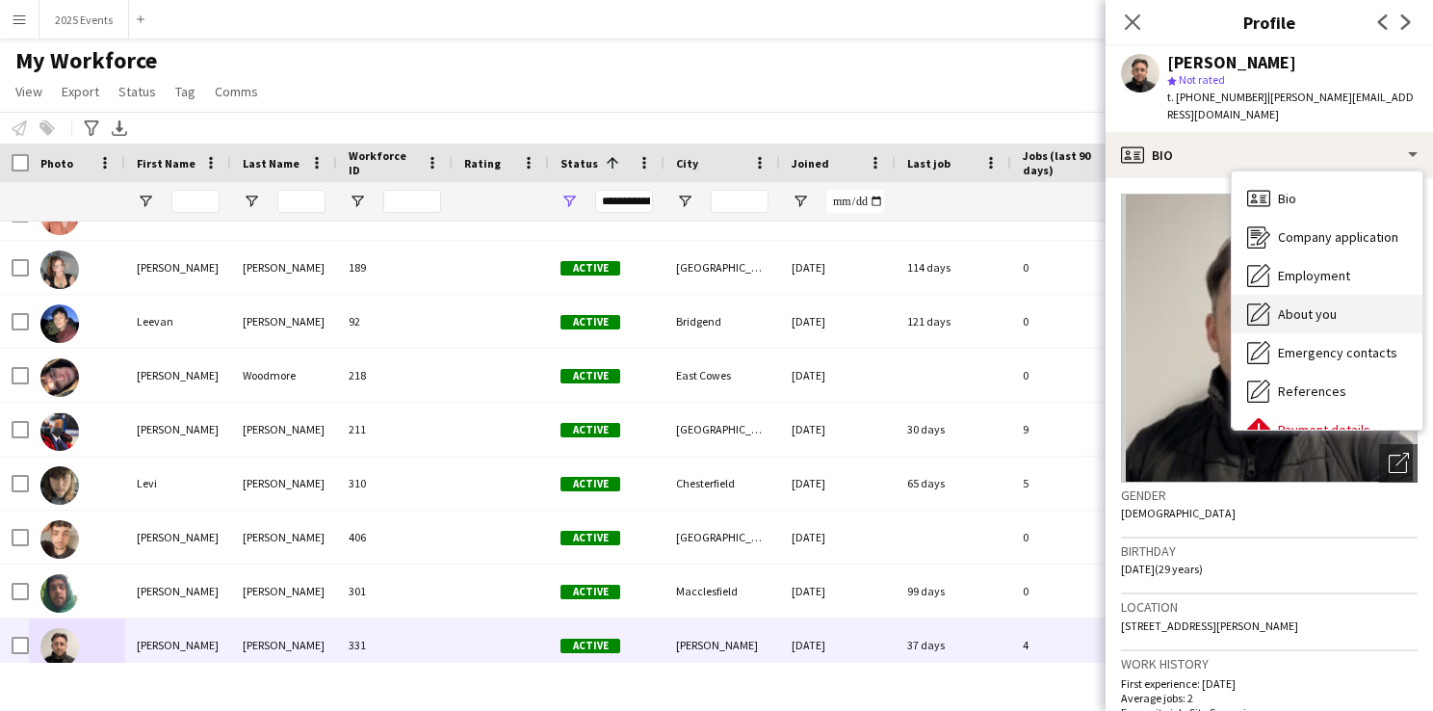
click at [1364, 298] on div "About you About you" at bounding box center [1327, 314] width 191 height 39
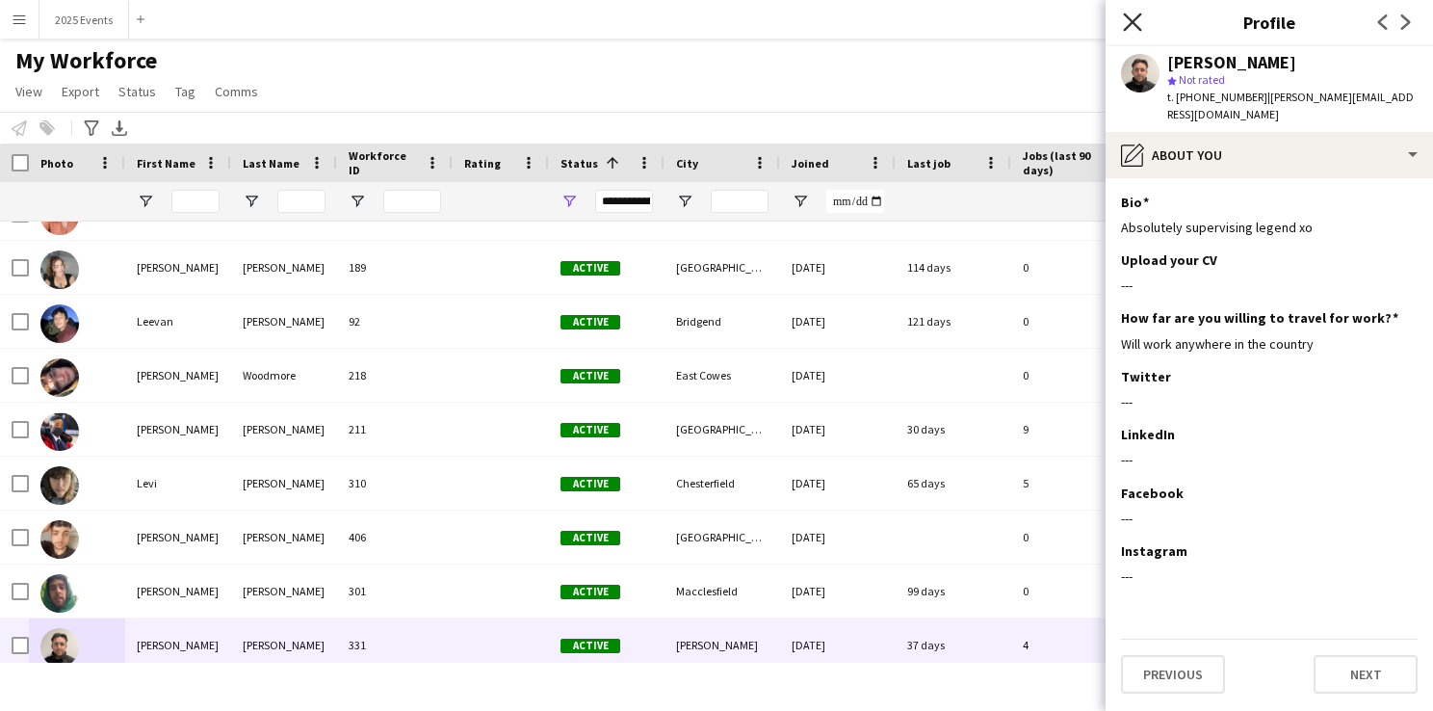
click at [1141, 24] on icon "Close pop-in" at bounding box center [1132, 22] width 18 height 18
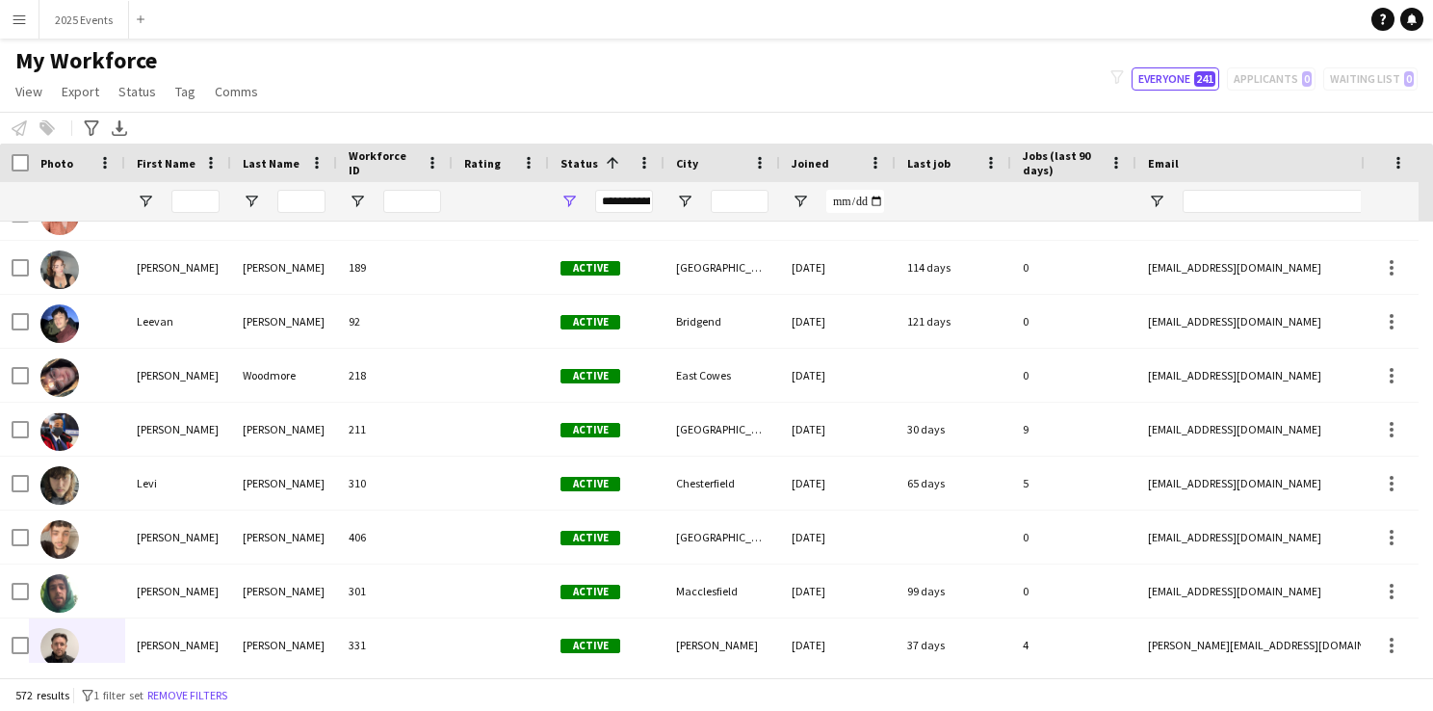
click at [1064, 57] on div "My Workforce View Views Default view CF New view Update view Delete view Edit n…" at bounding box center [716, 79] width 1433 height 66
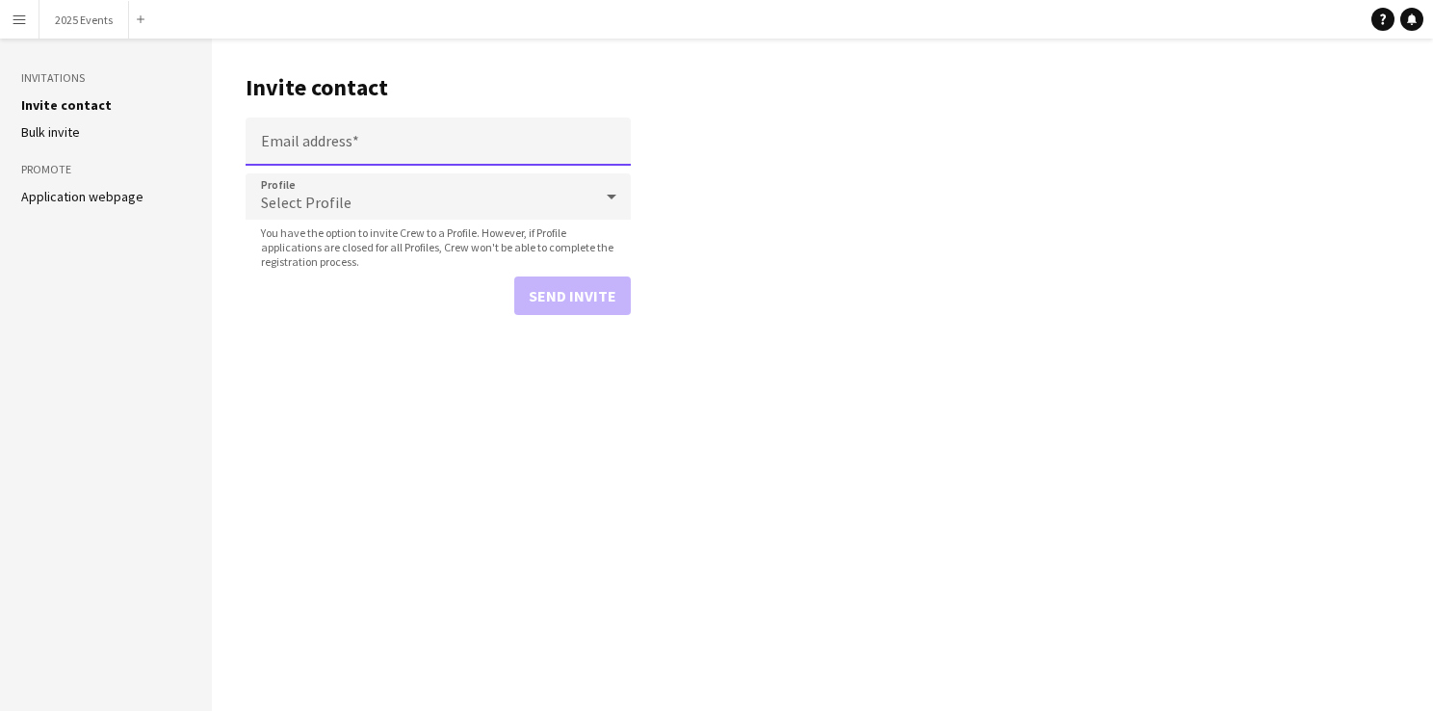
click at [483, 141] on input "Email address" at bounding box center [438, 142] width 385 height 48
paste input "**********"
type input "**********"
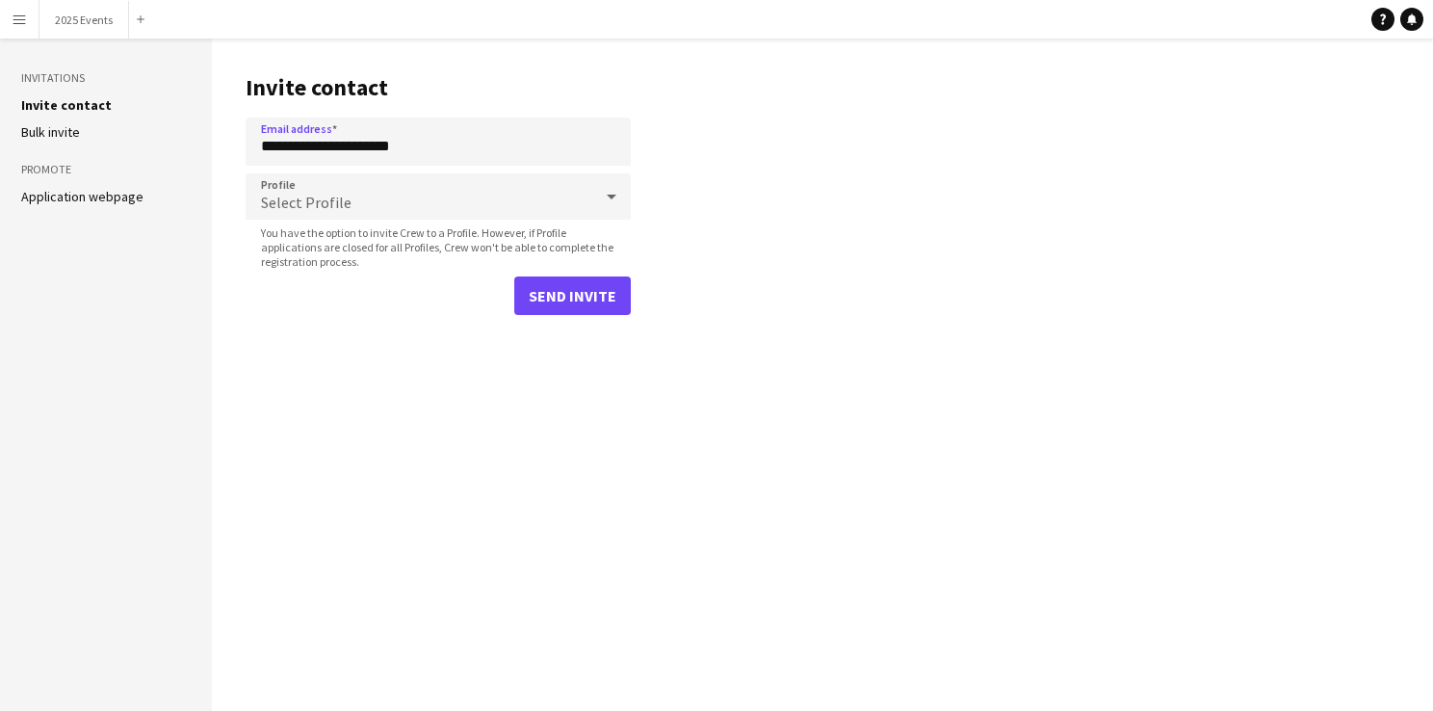
click at [466, 198] on div "Select Profile" at bounding box center [419, 196] width 347 height 46
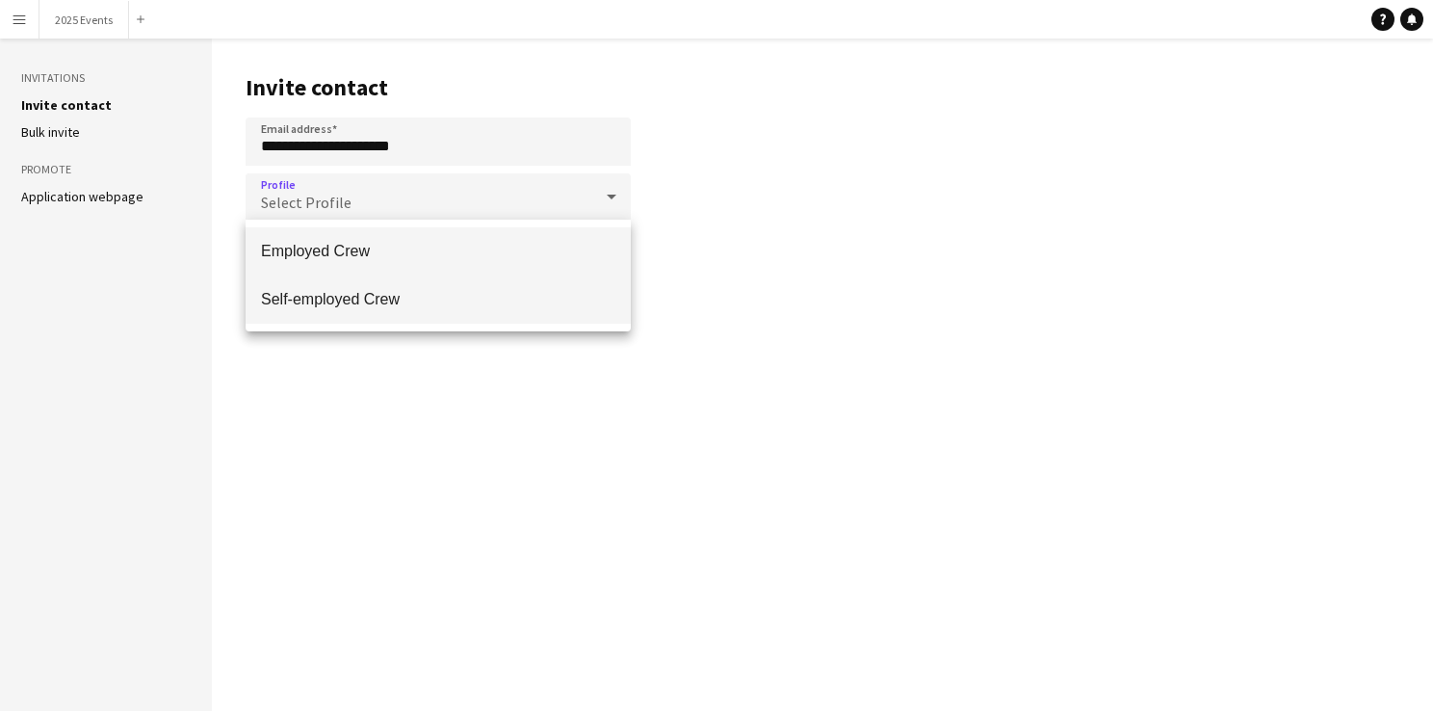
click at [440, 295] on span "Self-employed Crew" at bounding box center [438, 299] width 354 height 18
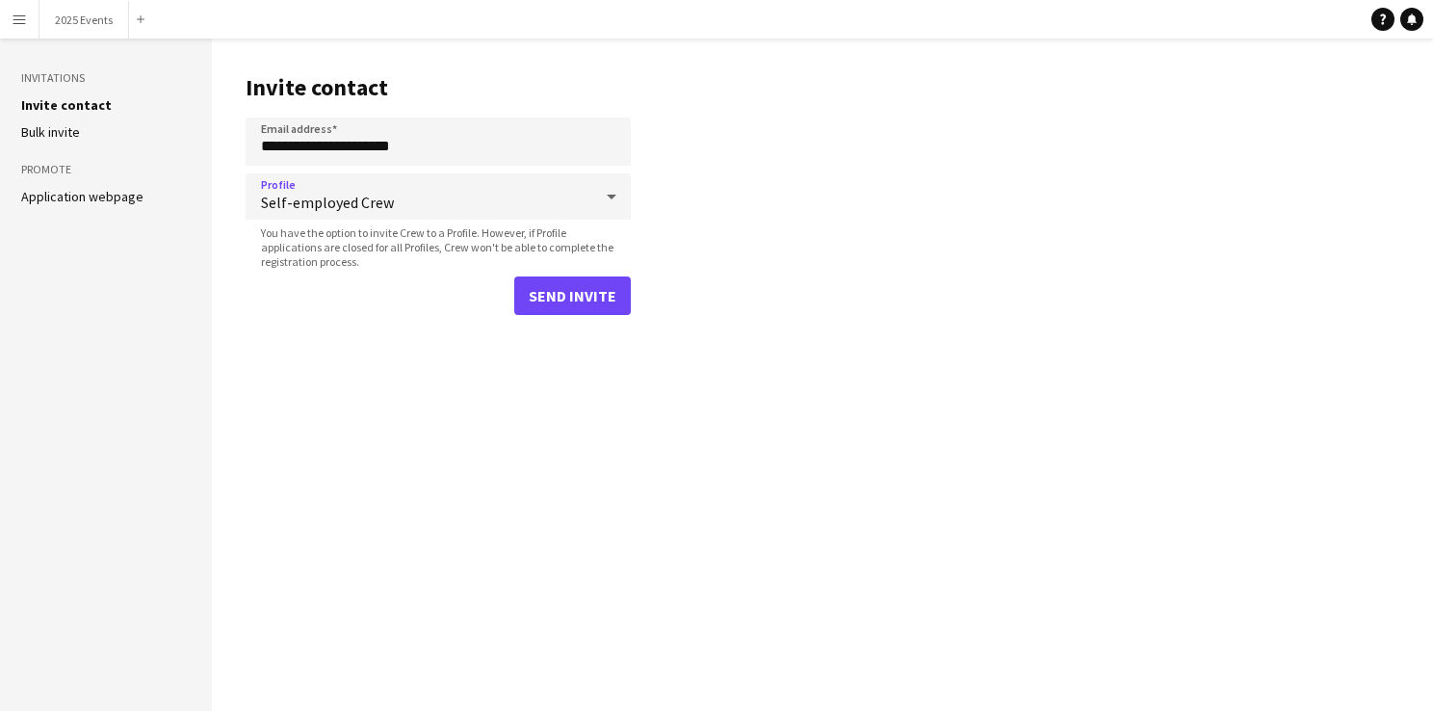
click at [427, 195] on span "Self-employed Crew" at bounding box center [426, 202] width 331 height 19
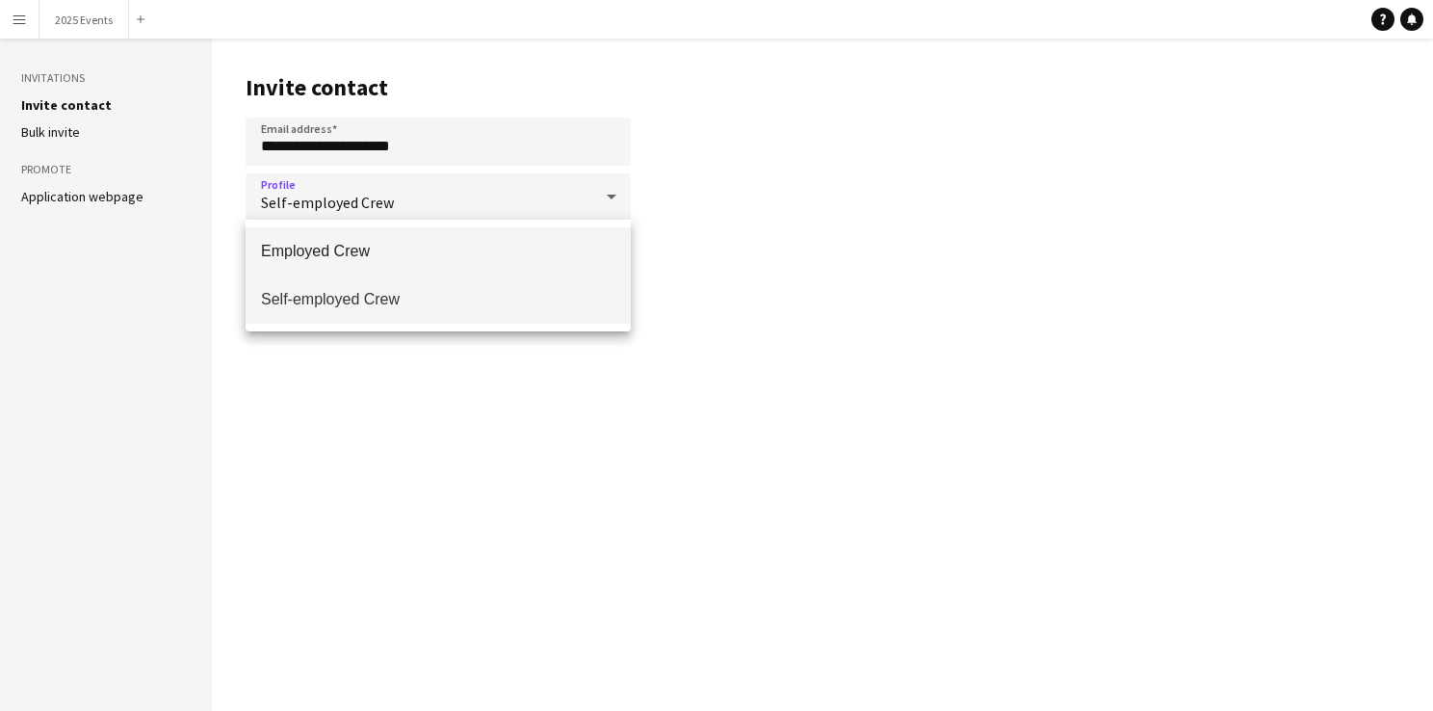
click at [409, 252] on span "Employed Crew" at bounding box center [438, 251] width 354 height 18
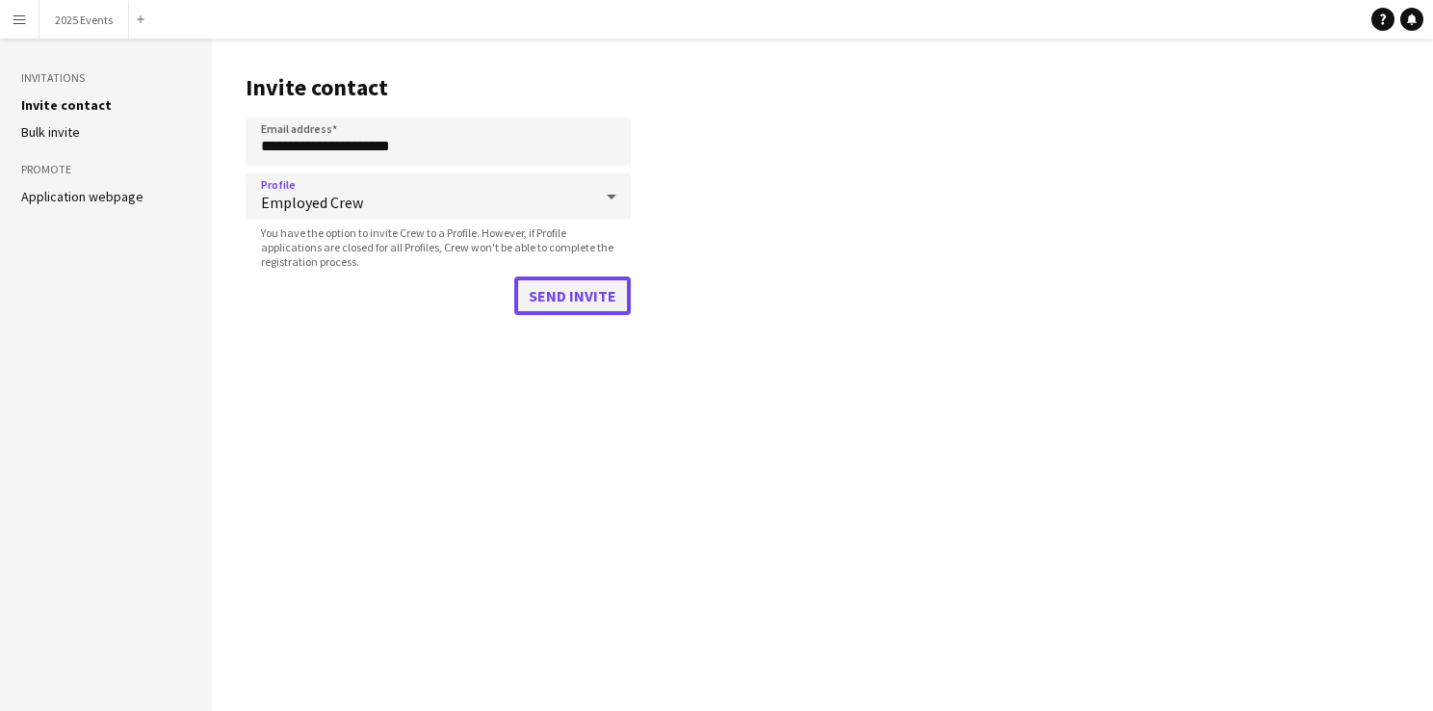
click at [552, 295] on button "Send invite" at bounding box center [572, 295] width 117 height 39
